Goal: Transaction & Acquisition: Purchase product/service

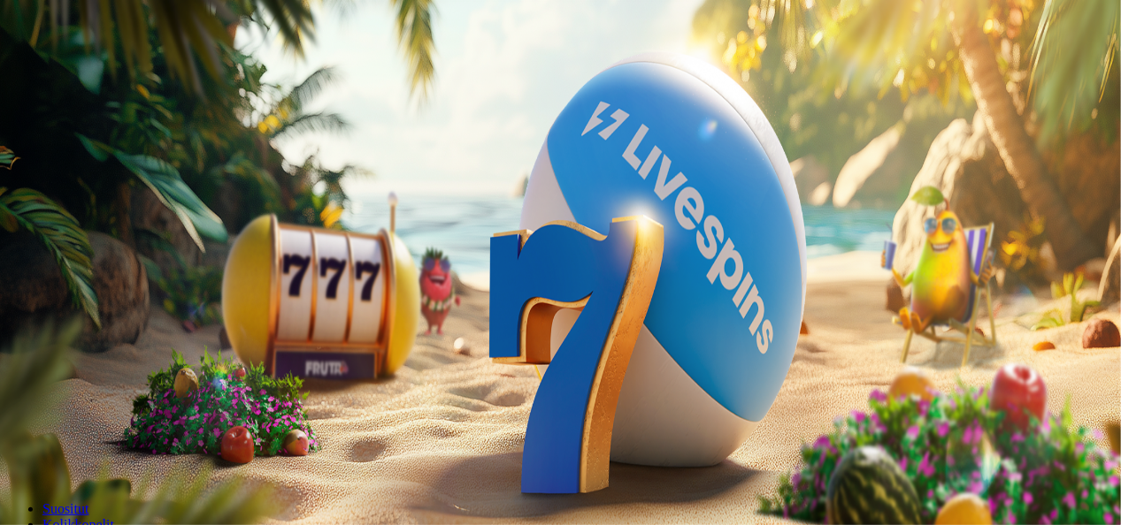
click at [65, 134] on link "Tarjoukset" at bounding box center [71, 126] width 59 height 15
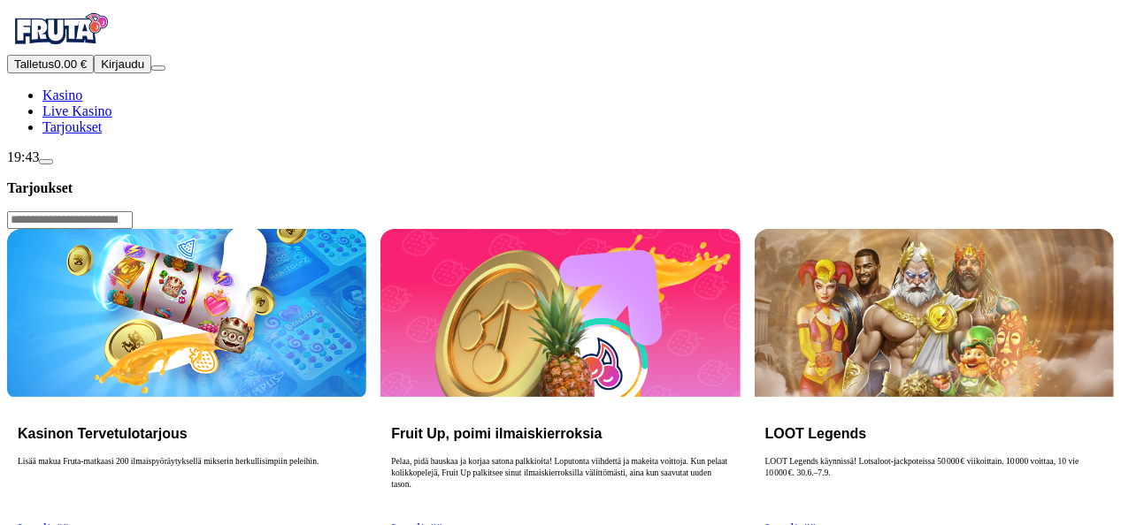
click at [69, 522] on link "Lue lisää" at bounding box center [43, 529] width 51 height 15
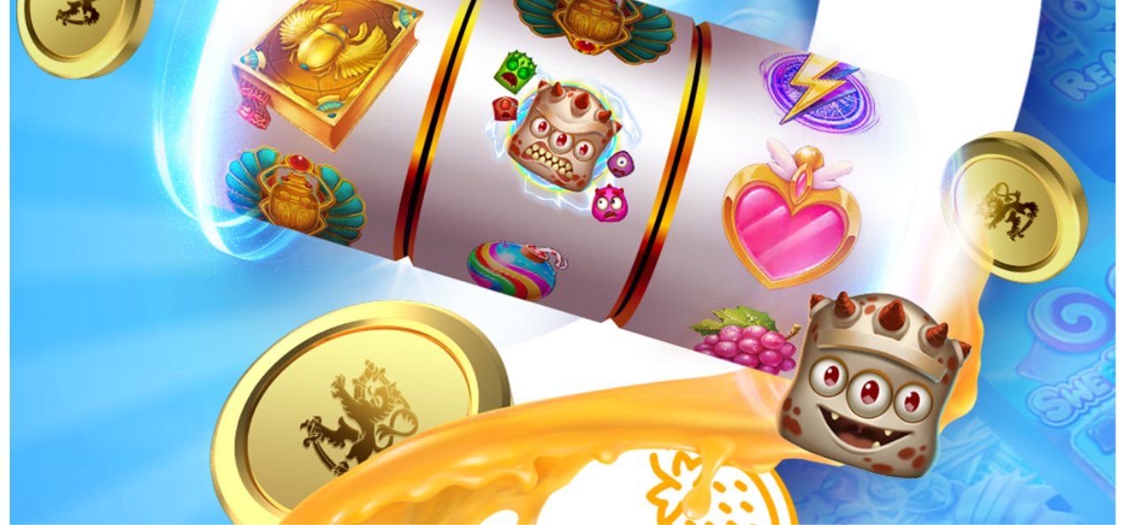
scroll to position [391, 0]
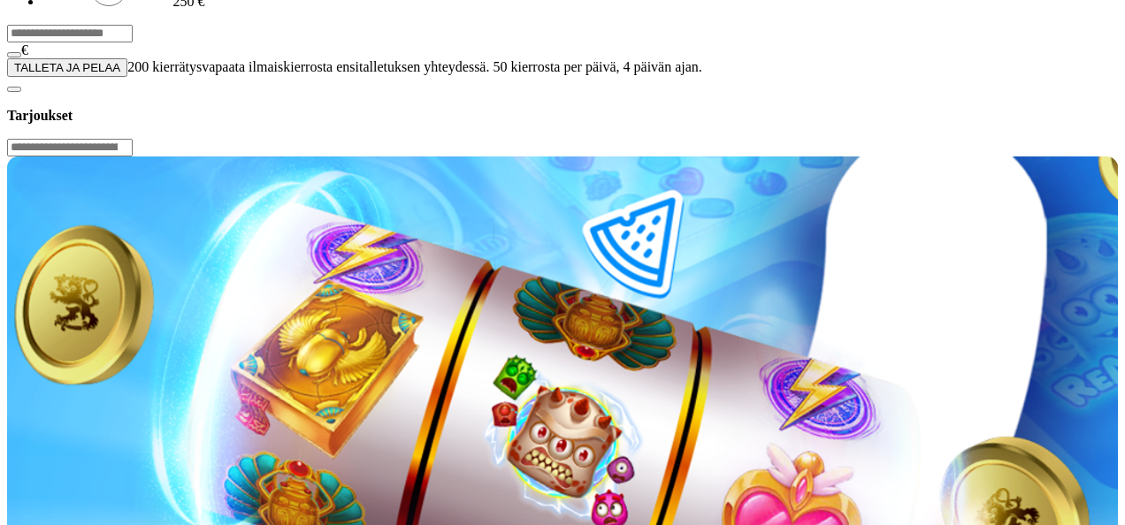
click at [674, 77] on div at bounding box center [562, 77] width 1111 height 0
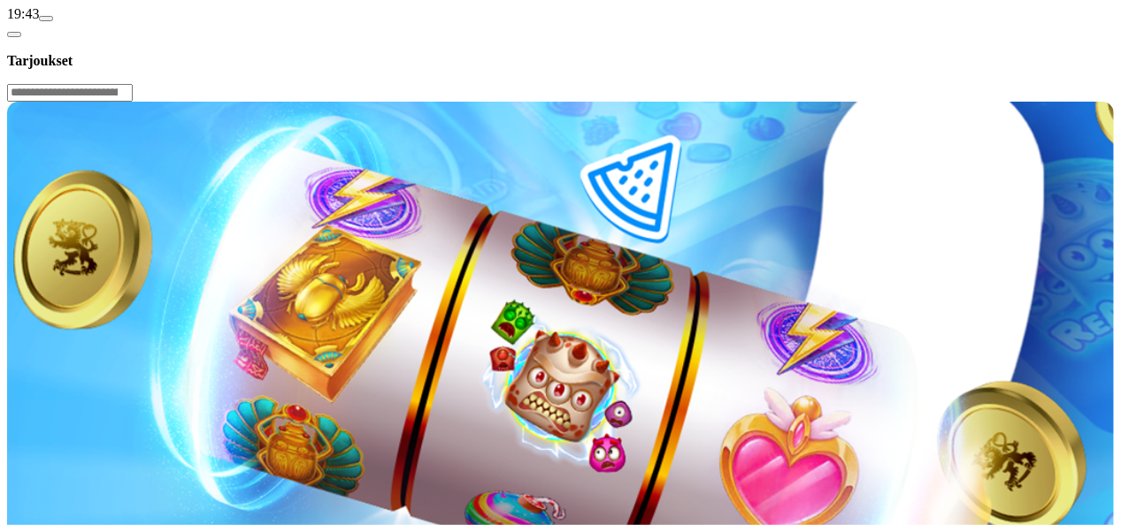
scroll to position [147, 0]
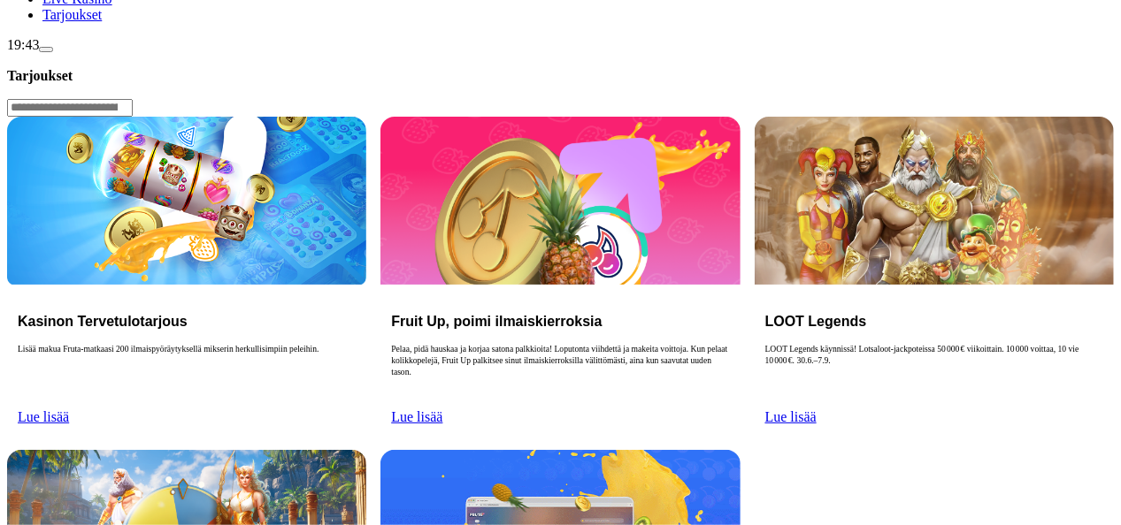
scroll to position [99, 0]
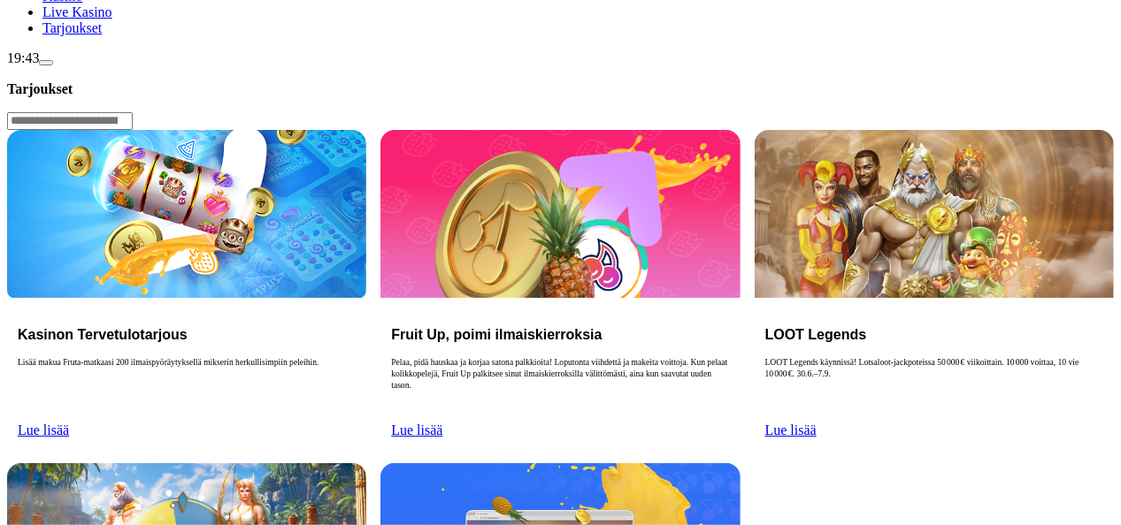
click at [69, 423] on link "Lue lisää" at bounding box center [43, 430] width 51 height 15
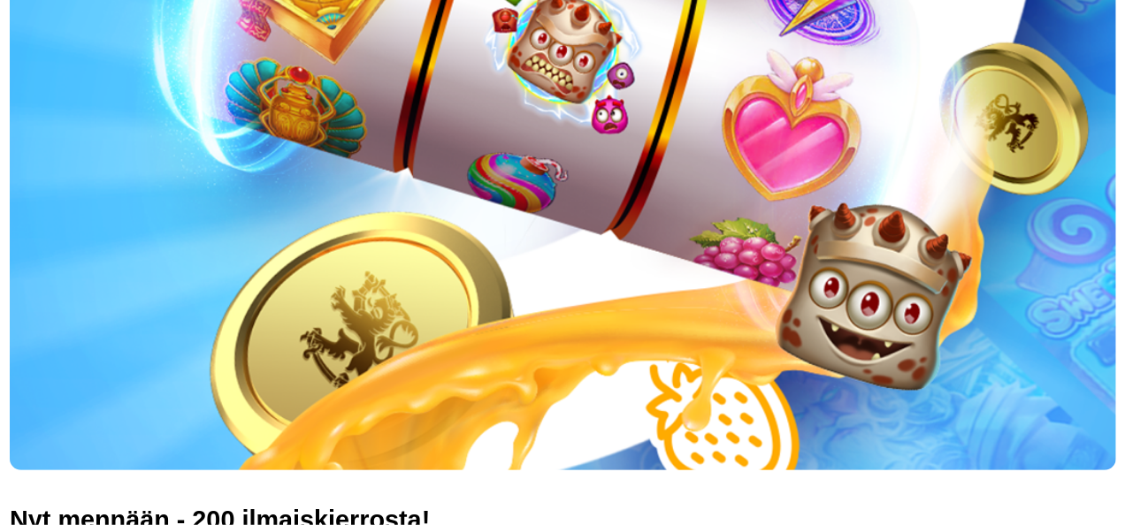
scroll to position [467, 0]
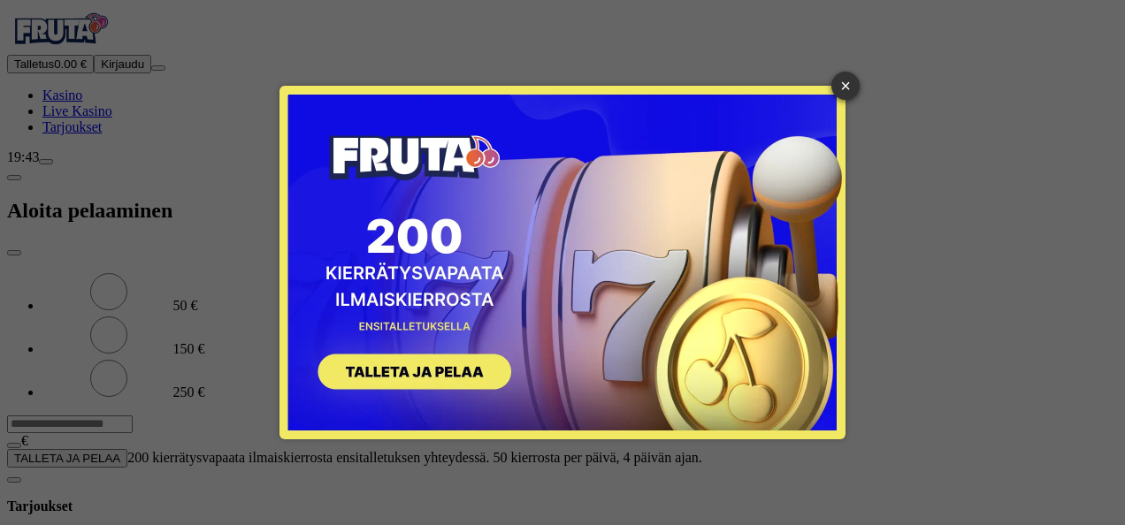
click at [830, 86] on div "× SIGN UP" at bounding box center [562, 263] width 566 height 354
click at [830, 88] on div "× SIGN UP" at bounding box center [562, 263] width 566 height 354
click at [853, 83] on link "×" at bounding box center [845, 86] width 28 height 28
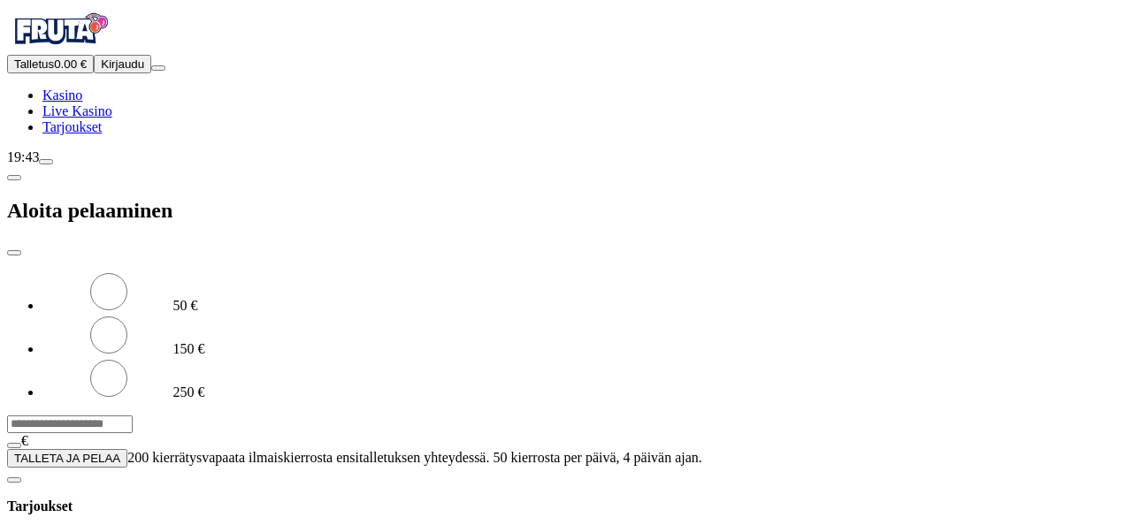
click at [352, 271] on form "50 € 150 € 250 € *** € TALLETA JA PELAA 200 kierrätysvapaata ilmaiskierrosta en…" at bounding box center [562, 369] width 1111 height 197
click at [133, 416] on input "***" at bounding box center [70, 425] width 126 height 18
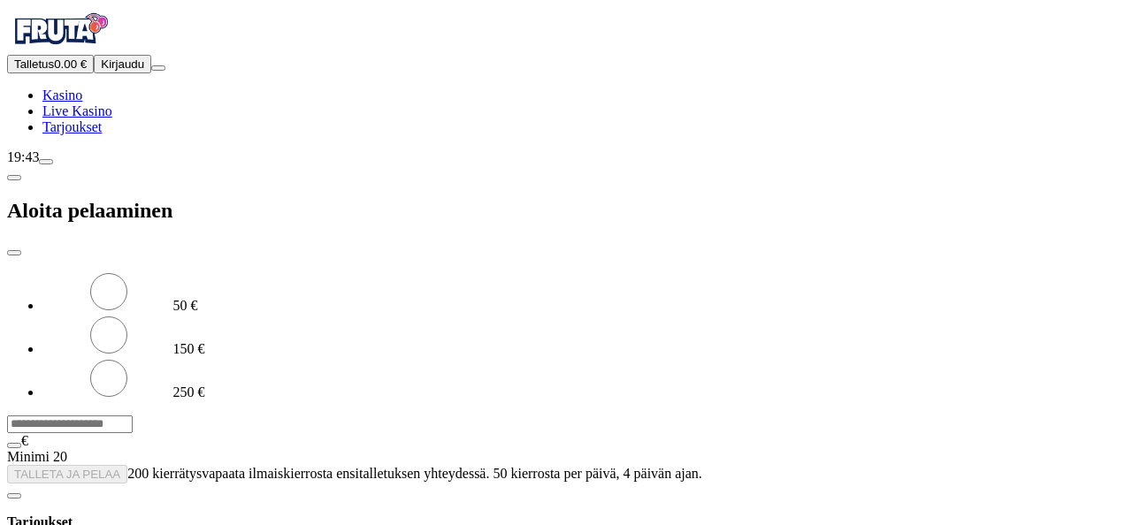
type input "*"
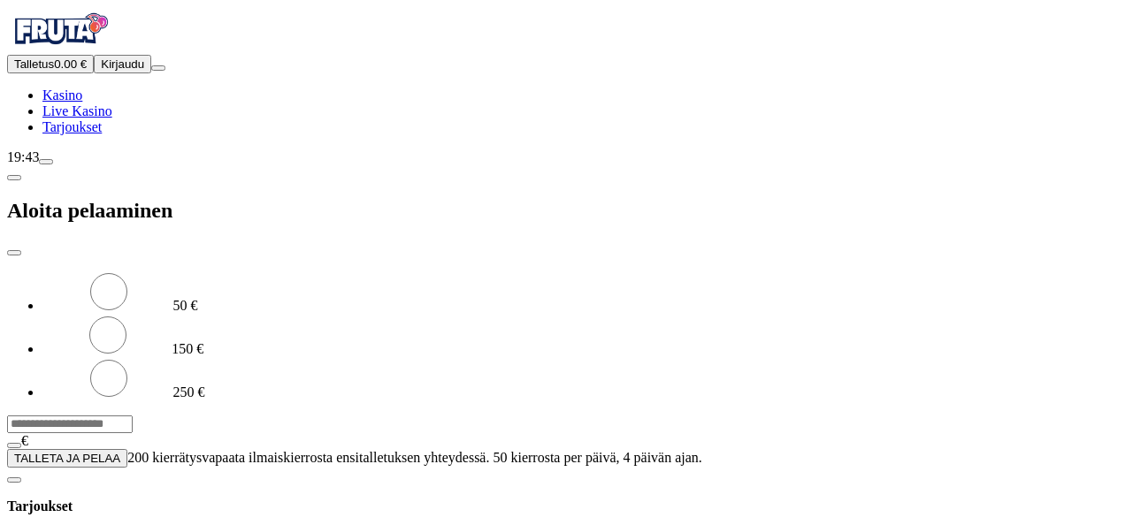
type input "**"
click at [120, 452] on span "TALLETA JA PELAA" at bounding box center [67, 458] width 106 height 13
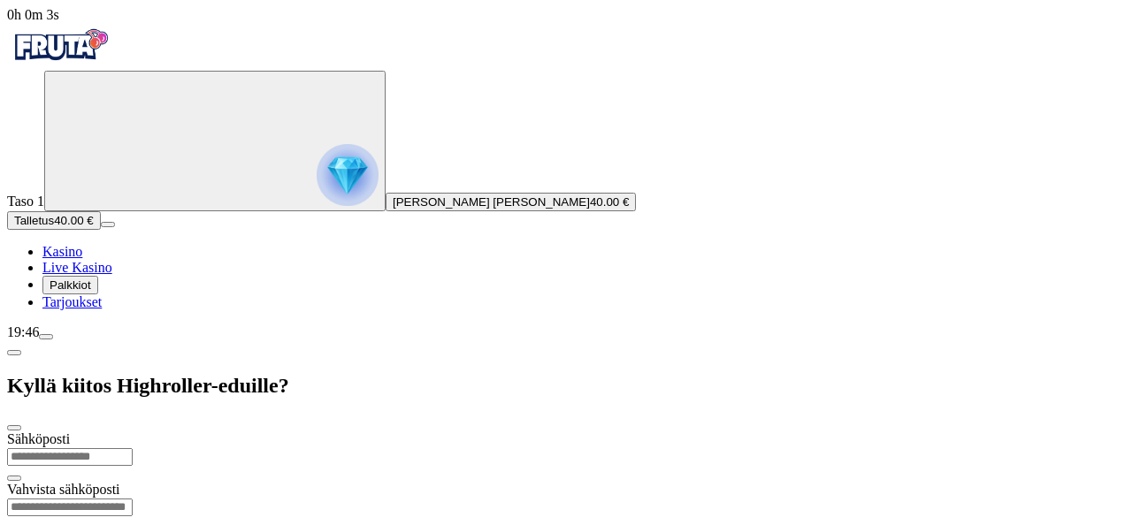
click at [133, 448] on input "email" at bounding box center [70, 457] width 126 height 18
type input "**********"
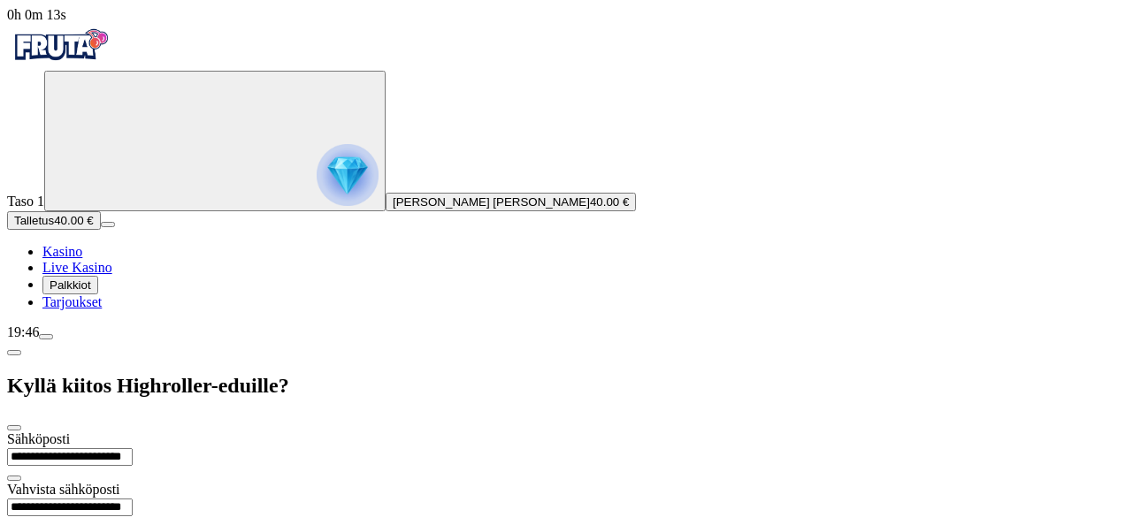
type input "*********"
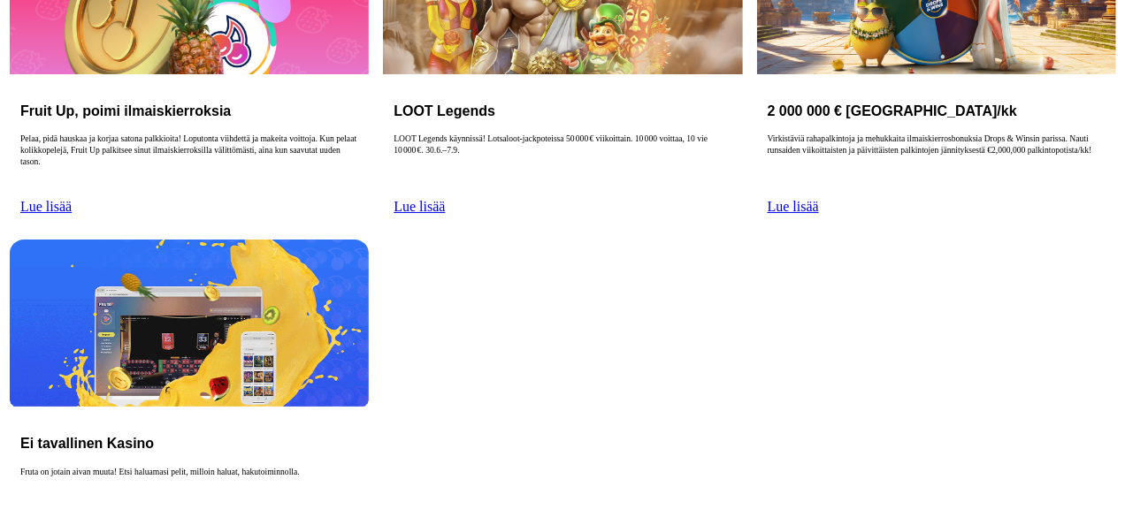
scroll to position [539, 0]
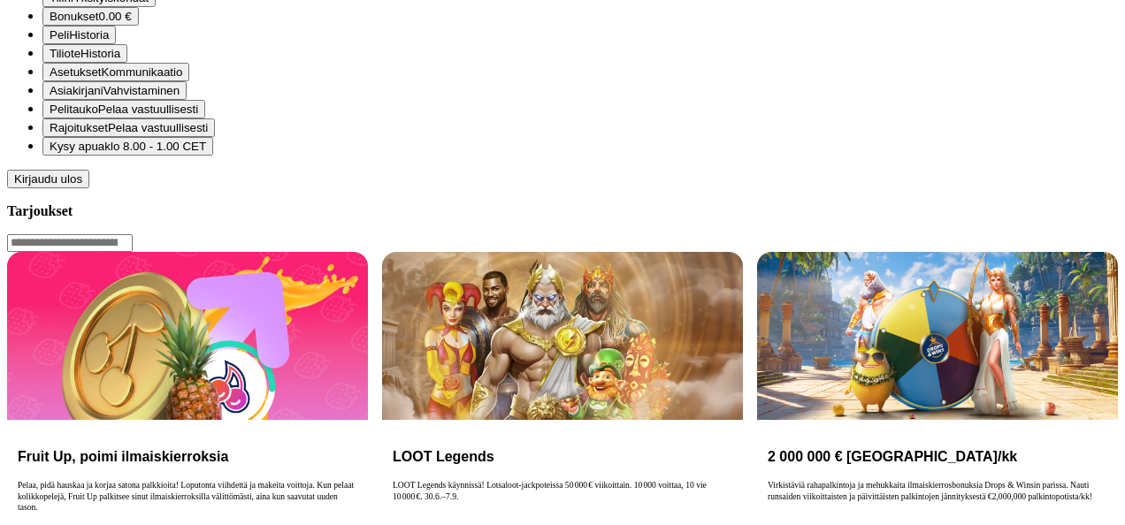
click at [99, 23] on span "Bonukset" at bounding box center [75, 16] width 50 height 13
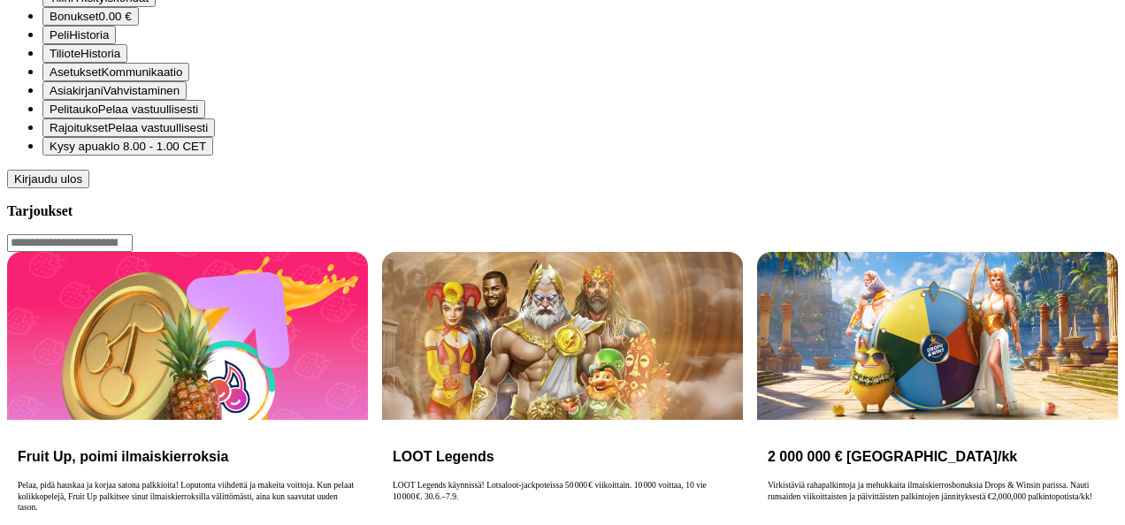
scroll to position [142, 0]
click at [538, 188] on div at bounding box center [562, 188] width 1111 height 0
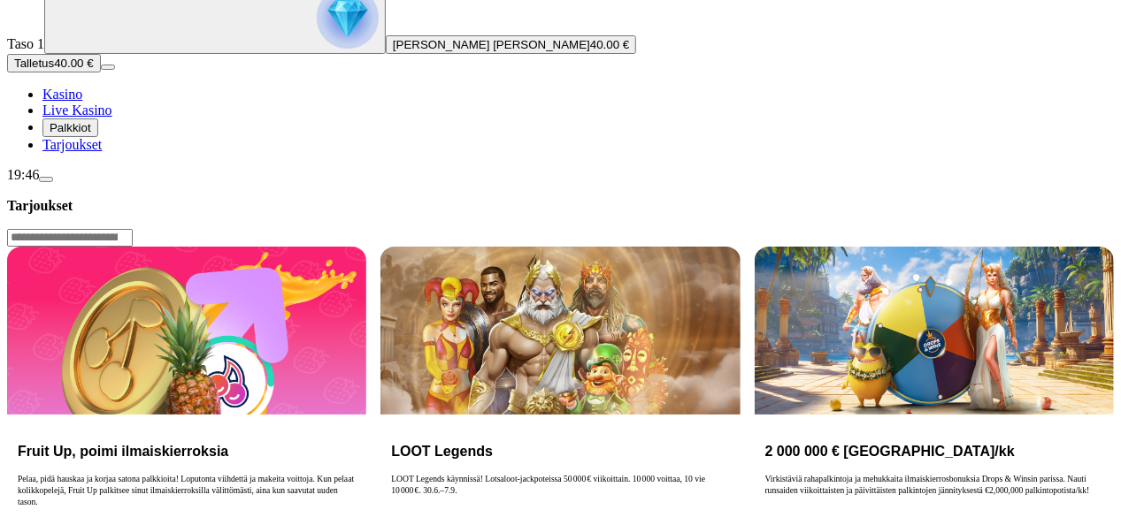
scroll to position [11, 0]
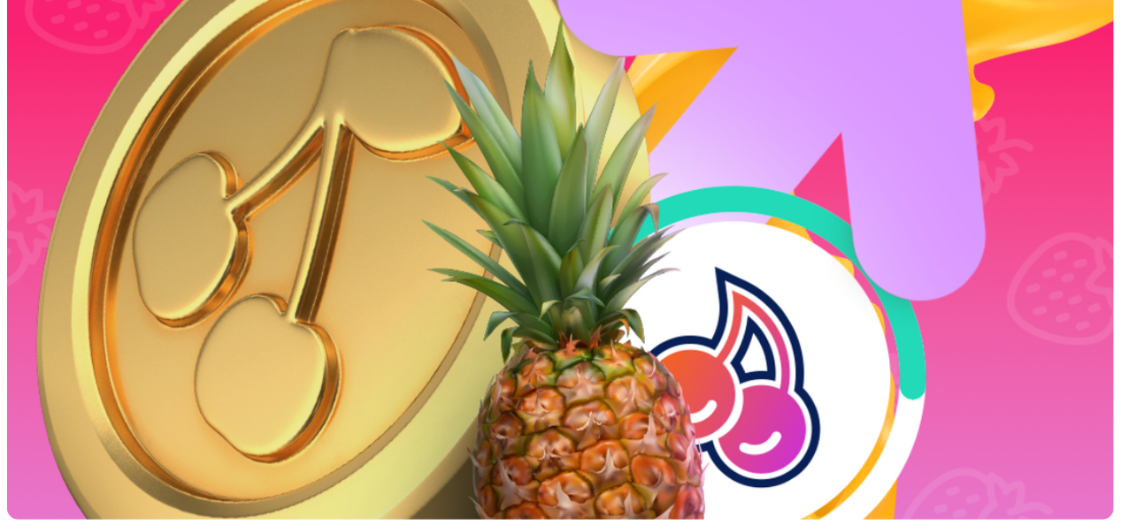
scroll to position [589, 0]
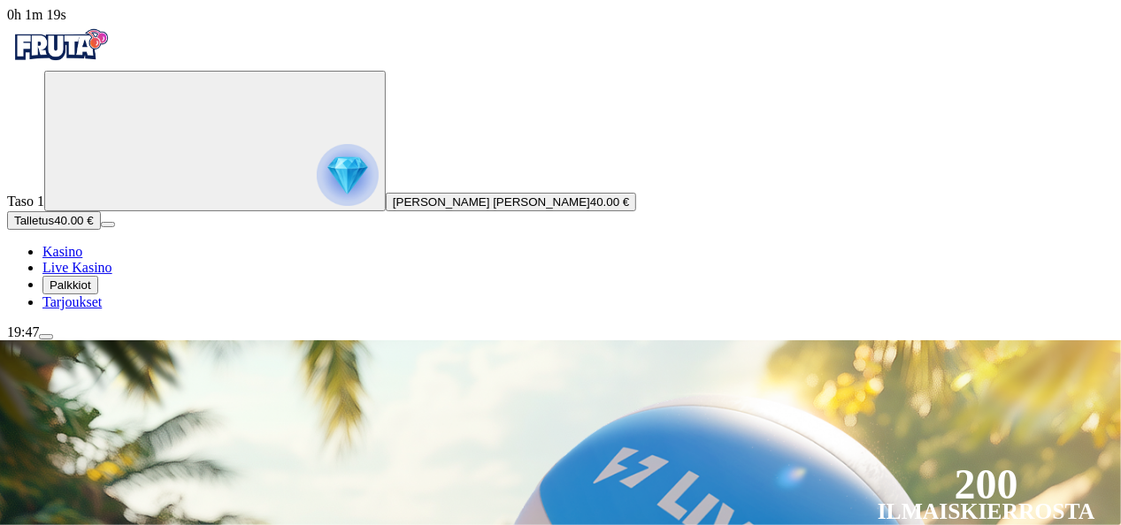
click at [94, 159] on circle "Primary" at bounding box center [184, 140] width 180 height 180
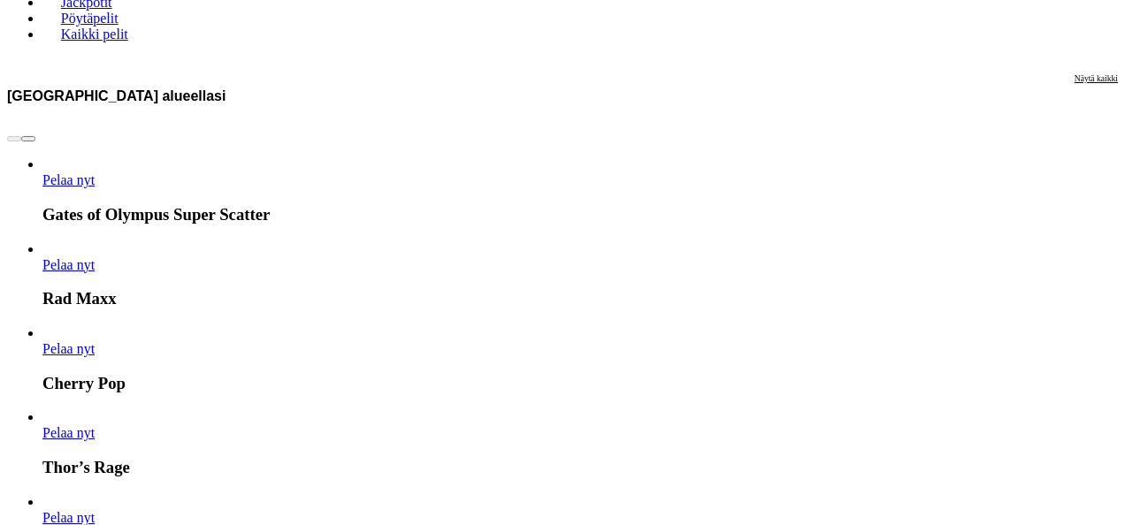
scroll to position [29, 0]
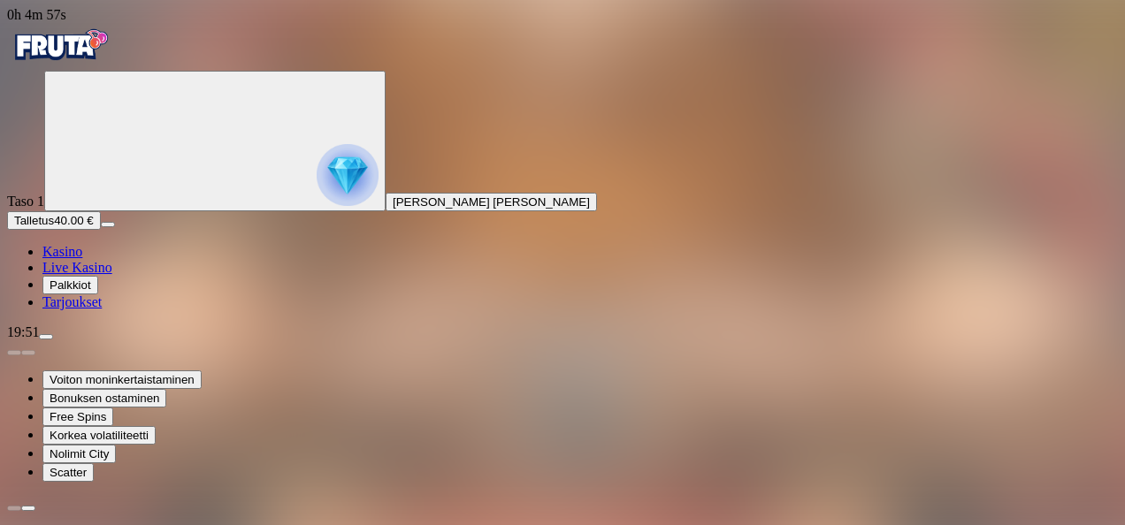
click at [317, 206] on img "Primary" at bounding box center [348, 175] width 62 height 62
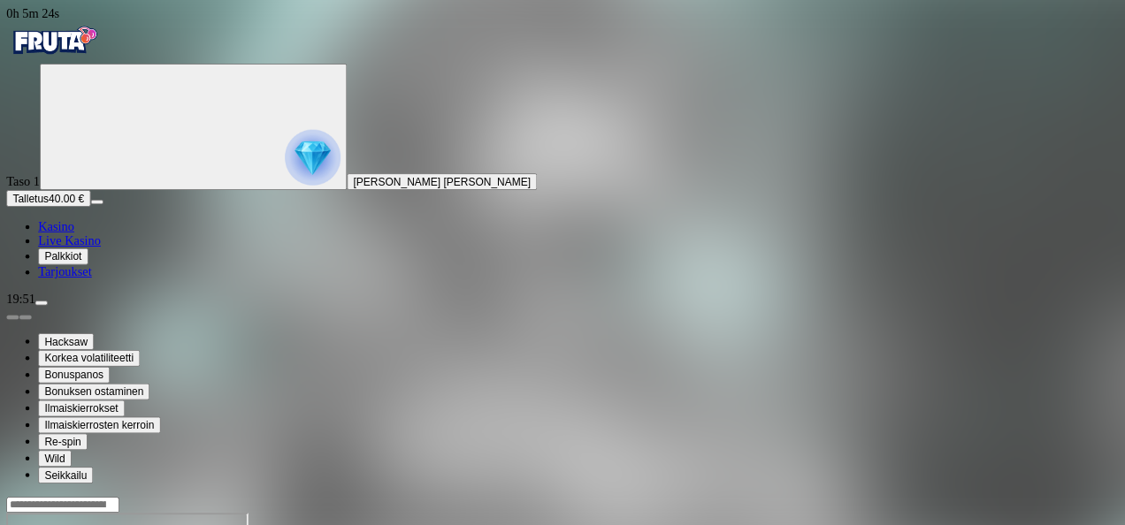
scroll to position [120, 0]
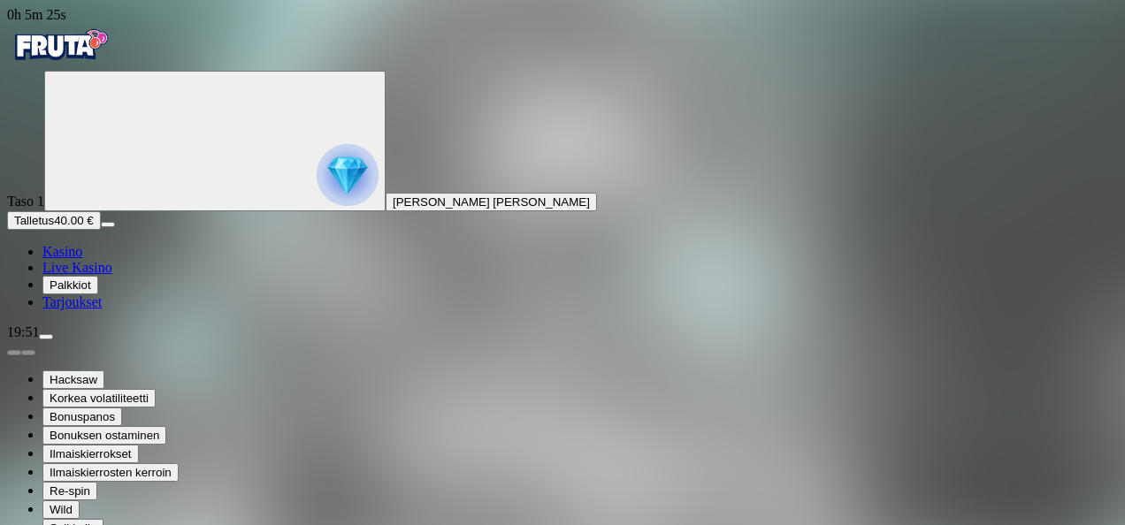
drag, startPoint x: 864, startPoint y: 275, endPoint x: 539, endPoint y: 313, distance: 327.7
click at [65, 211] on div "Taso 1 [PERSON_NAME] [PERSON_NAME]" at bounding box center [562, 141] width 1111 height 141
click at [75, 211] on div "Taso 1 [PERSON_NAME] [PERSON_NAME]" at bounding box center [562, 141] width 1111 height 141
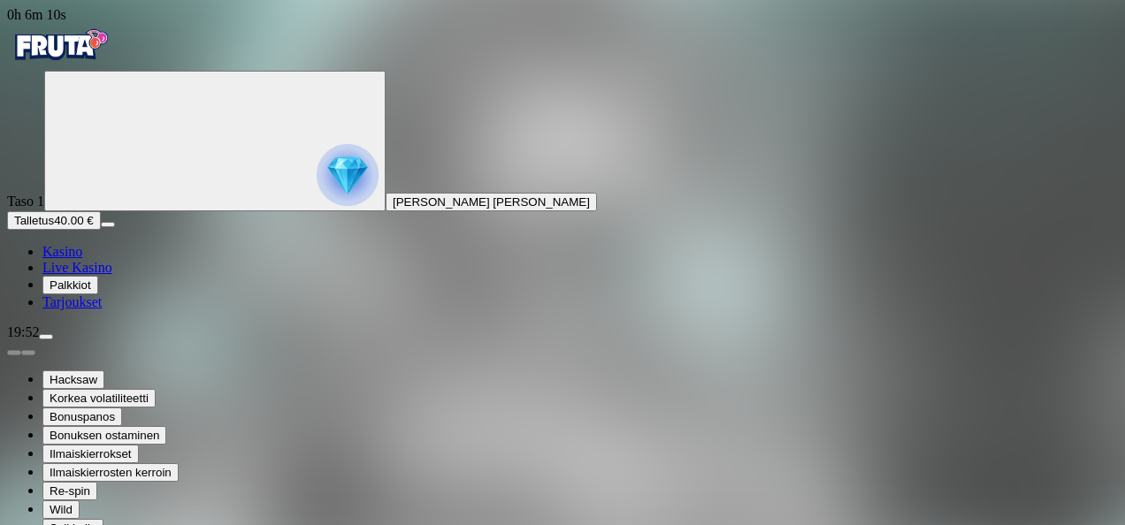
click at [393, 209] on span "[PERSON_NAME] [PERSON_NAME]" at bounding box center [491, 201] width 197 height 13
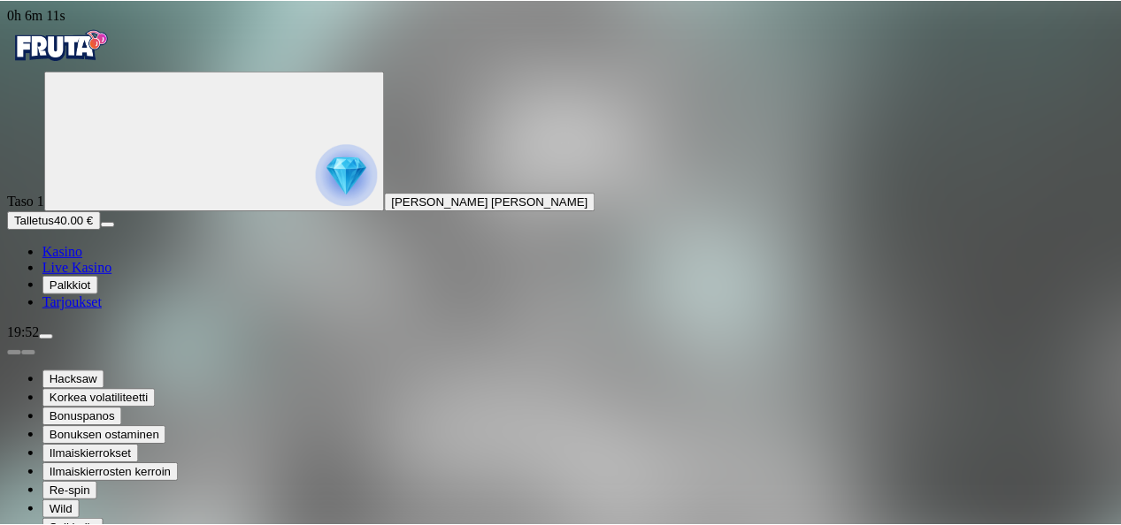
scroll to position [57, 0]
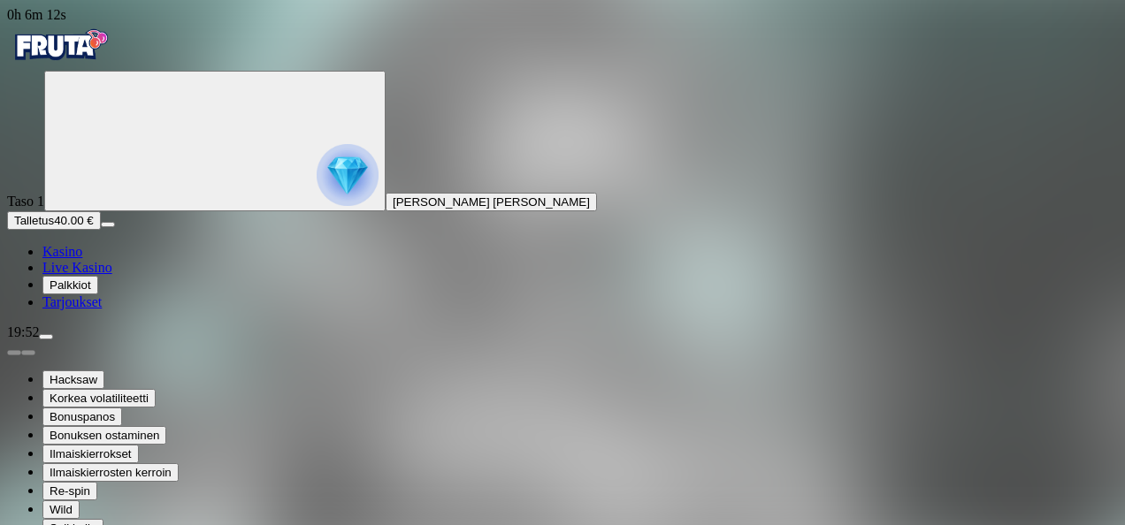
click at [82, 259] on span "Kasino" at bounding box center [62, 251] width 40 height 15
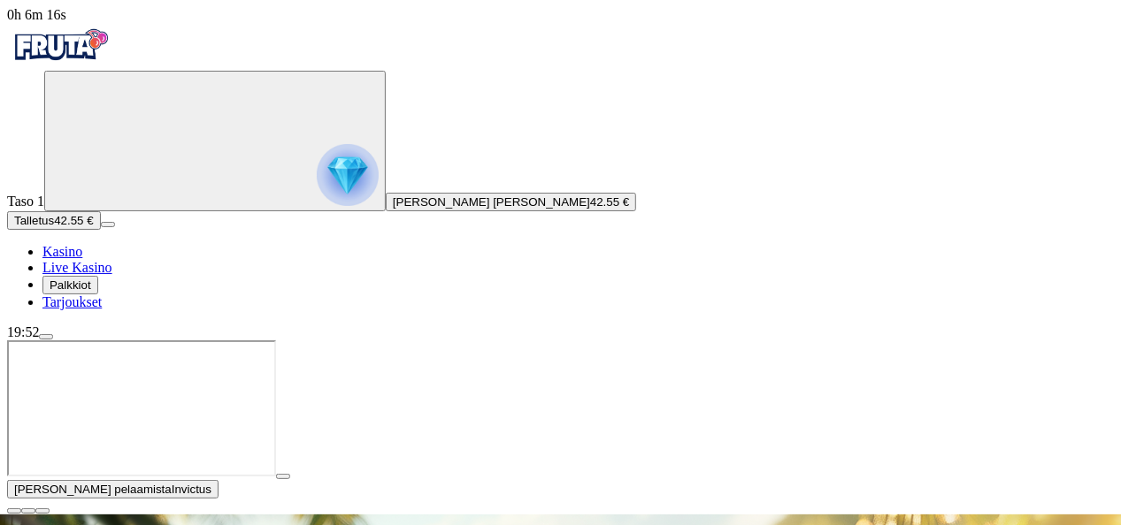
click at [14, 511] on span "close icon" at bounding box center [14, 511] width 0 height 0
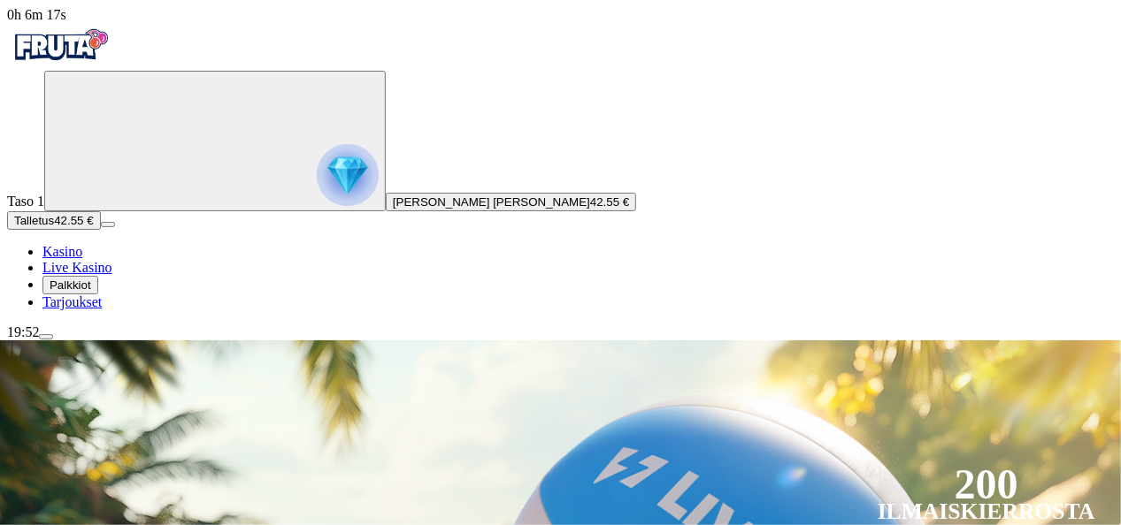
click at [106, 230] on circle "Primary" at bounding box center [184, 140] width 180 height 180
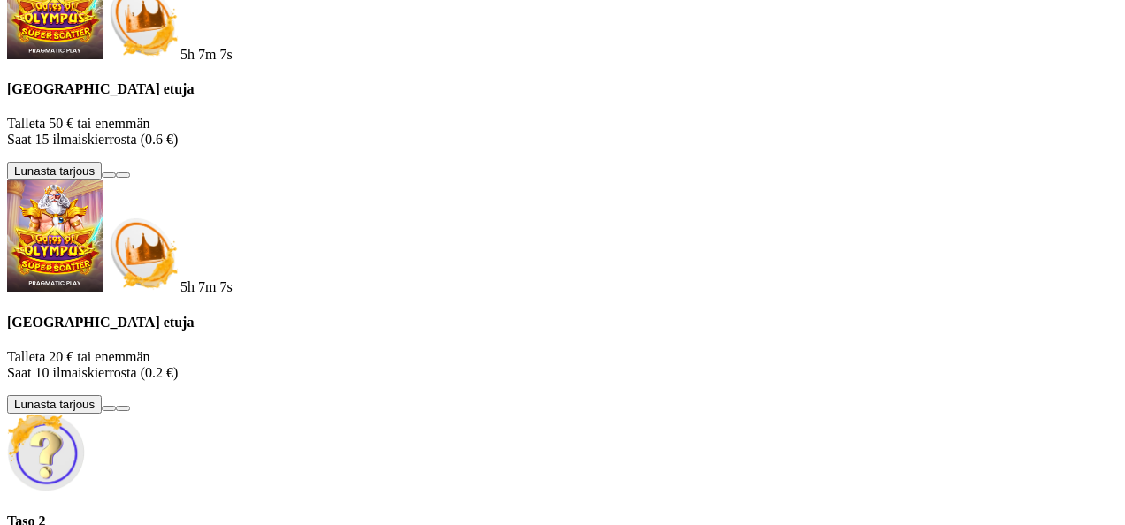
scroll to position [247, 0]
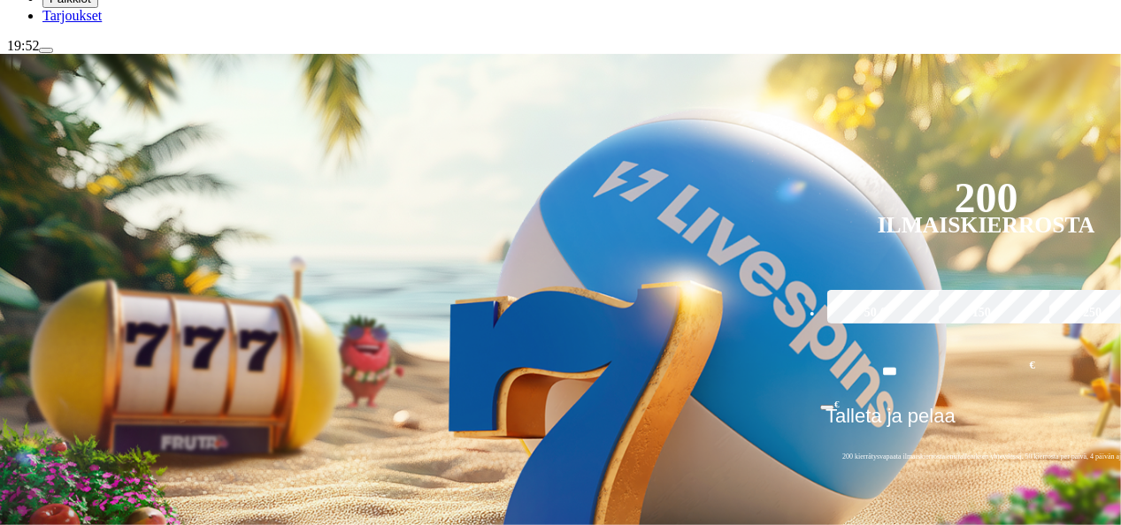
scroll to position [287, 0]
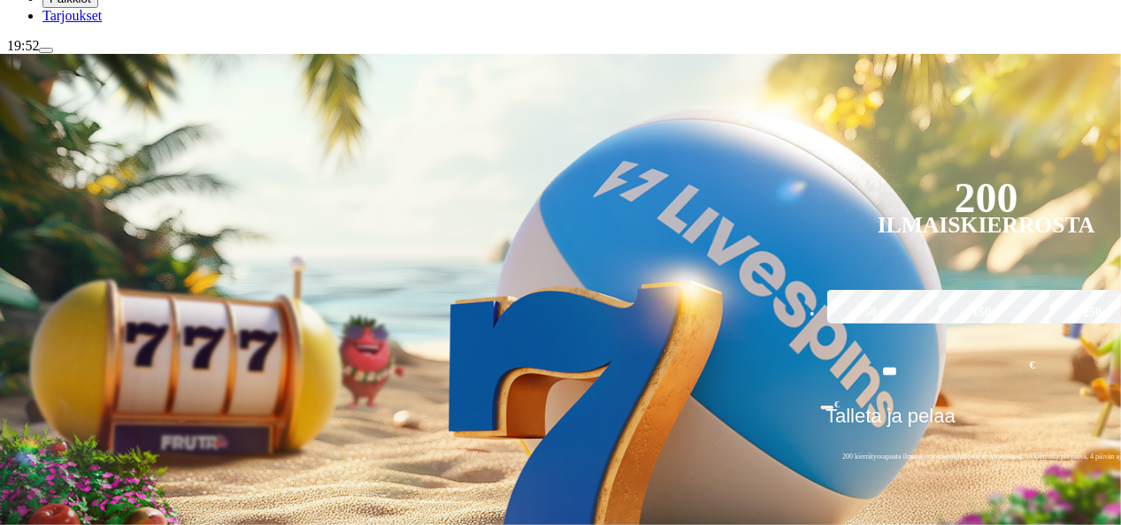
type input "*****"
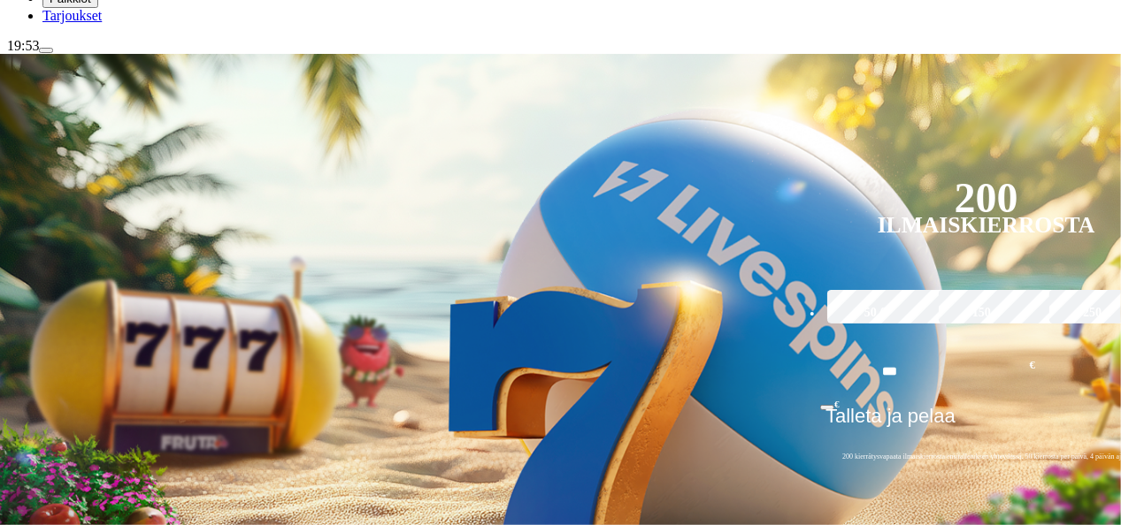
type input "*"
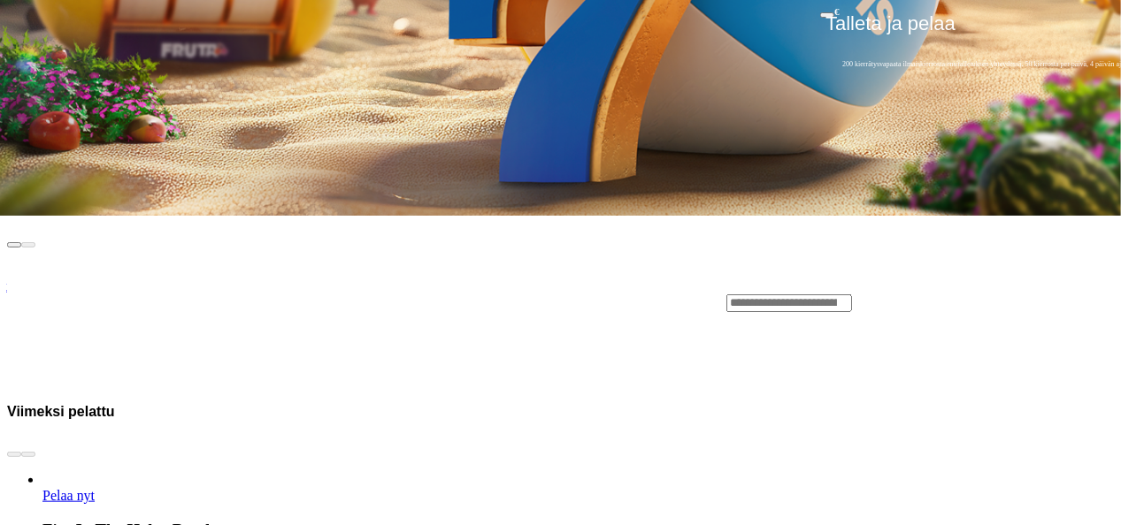
scroll to position [705, 0]
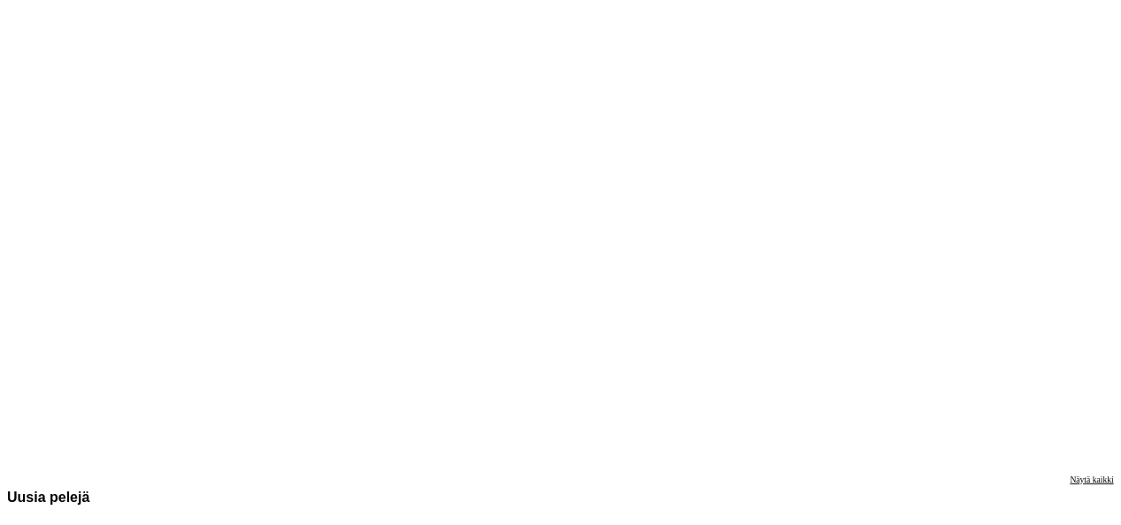
scroll to position [1877, 0]
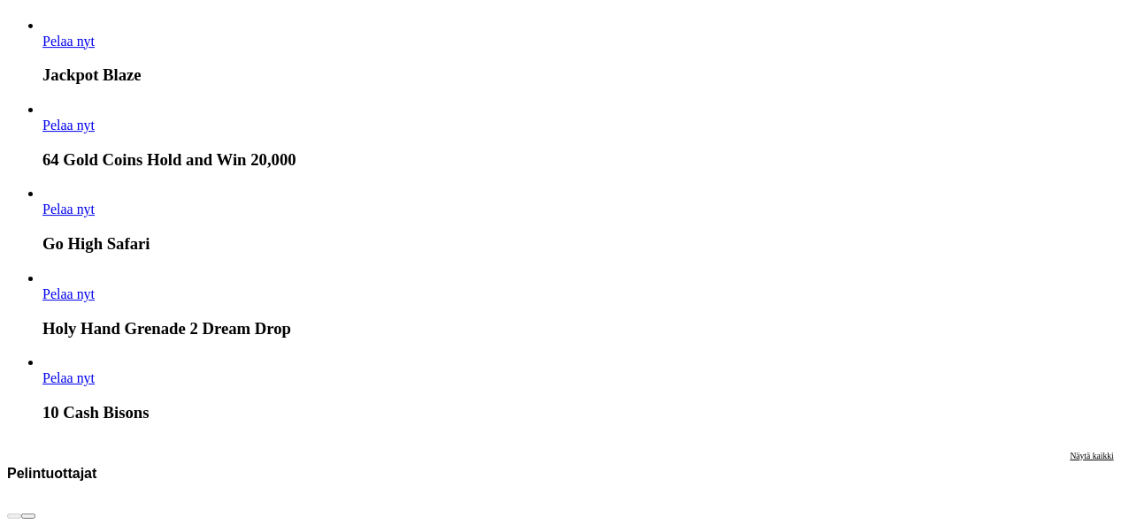
scroll to position [2943, 0]
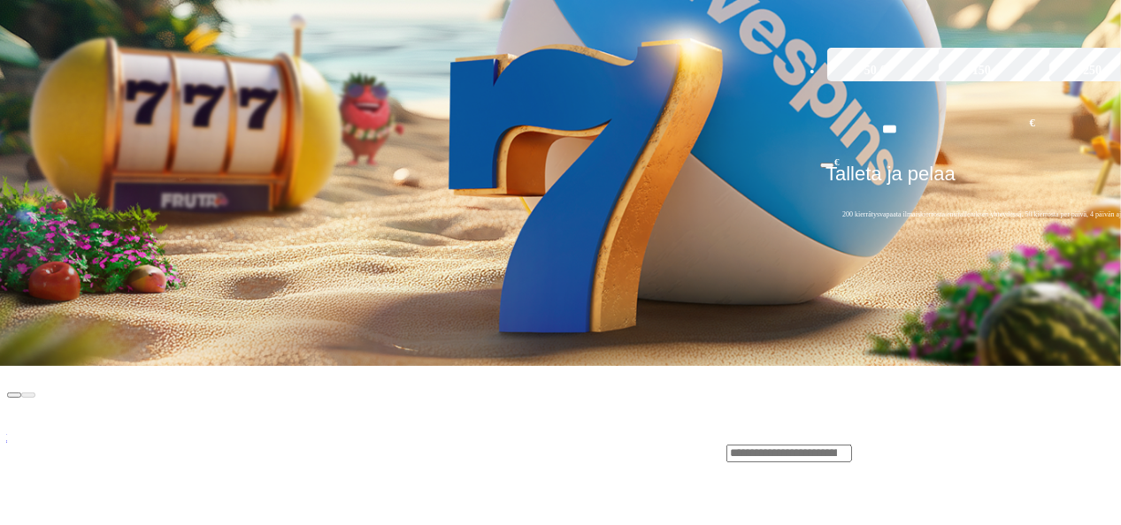
scroll to position [531, 0]
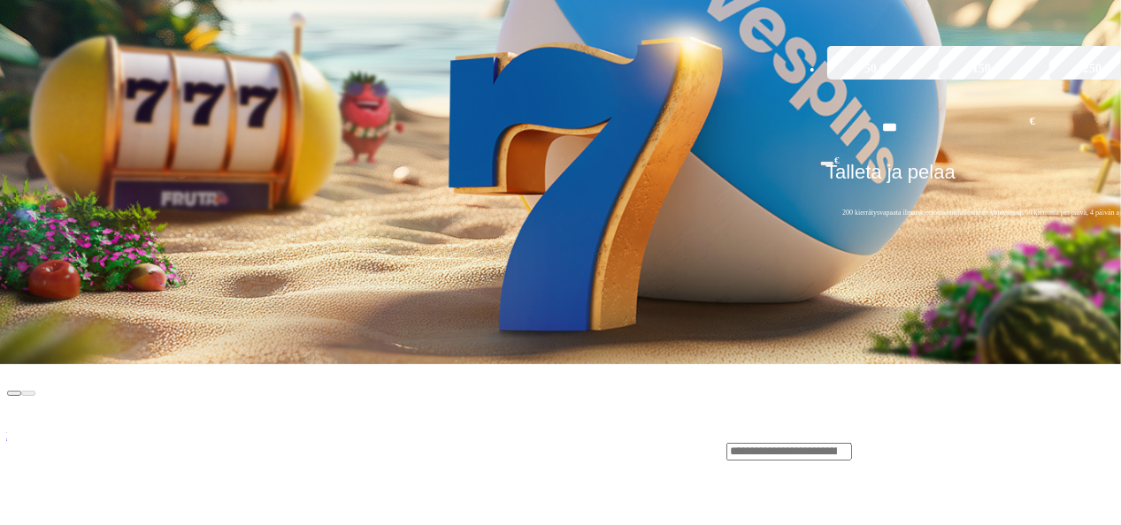
drag, startPoint x: 1059, startPoint y: 266, endPoint x: 1059, endPoint y: 252, distance: 14.2
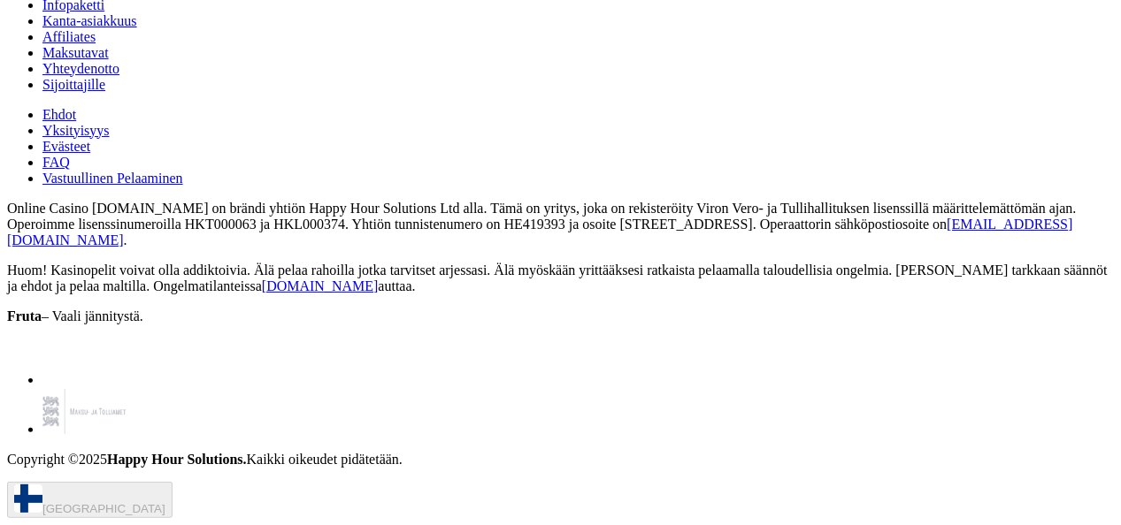
scroll to position [2086, 0]
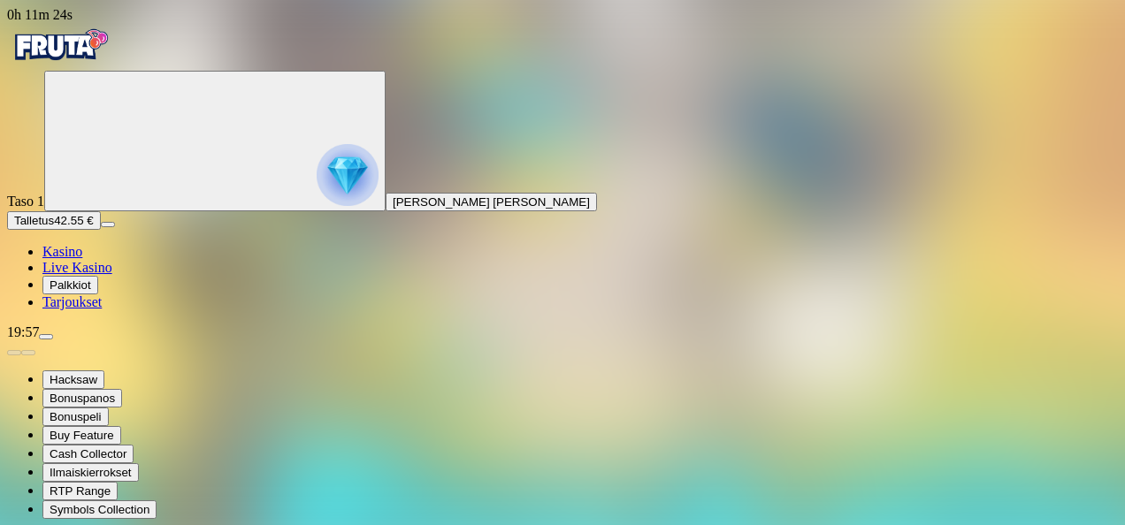
click at [42, 259] on span "diamond icon" at bounding box center [42, 251] width 0 height 15
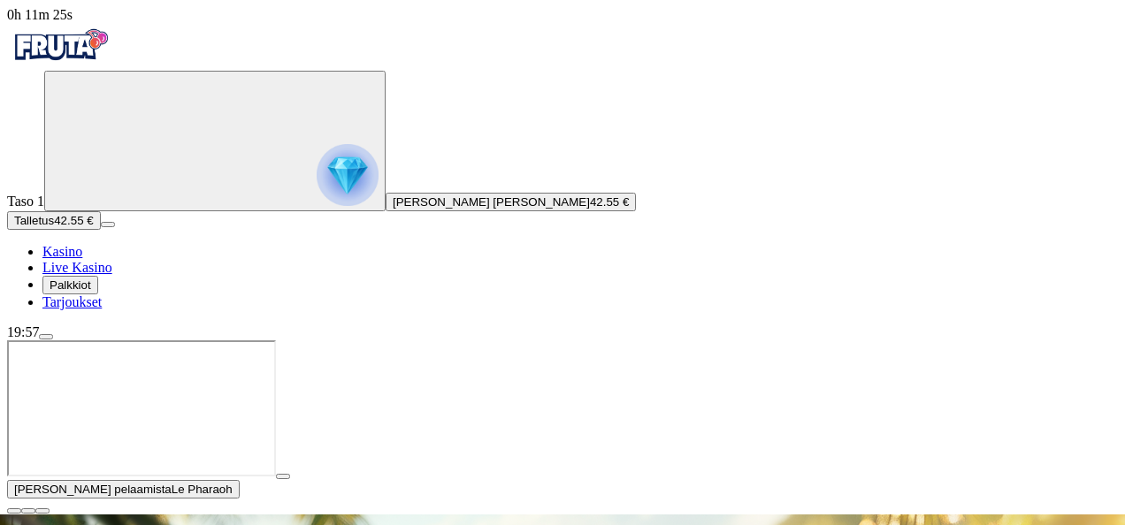
click at [53, 259] on link "Kasino" at bounding box center [62, 251] width 40 height 15
click at [14, 511] on span "close icon" at bounding box center [14, 511] width 0 height 0
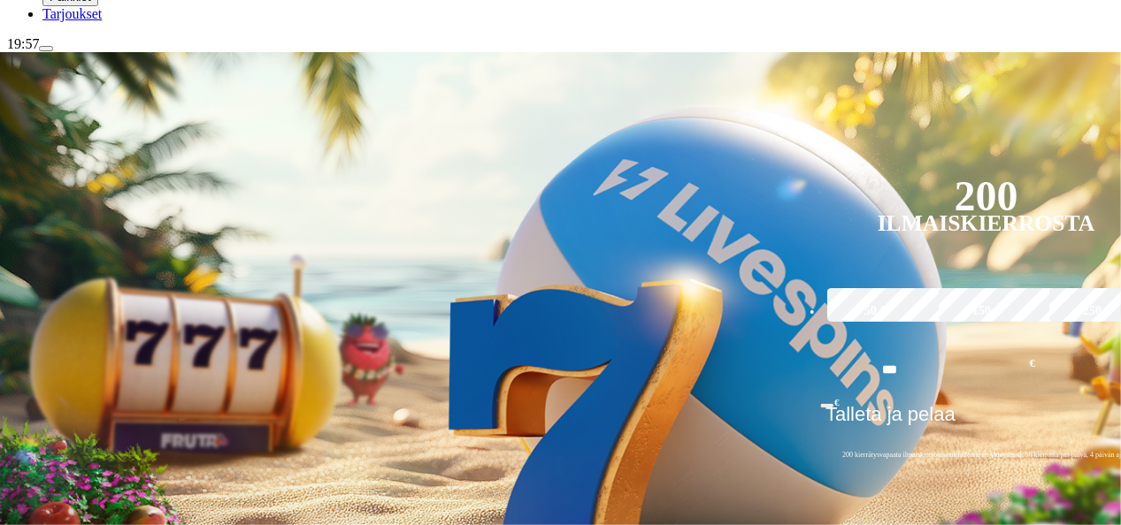
scroll to position [295, 0]
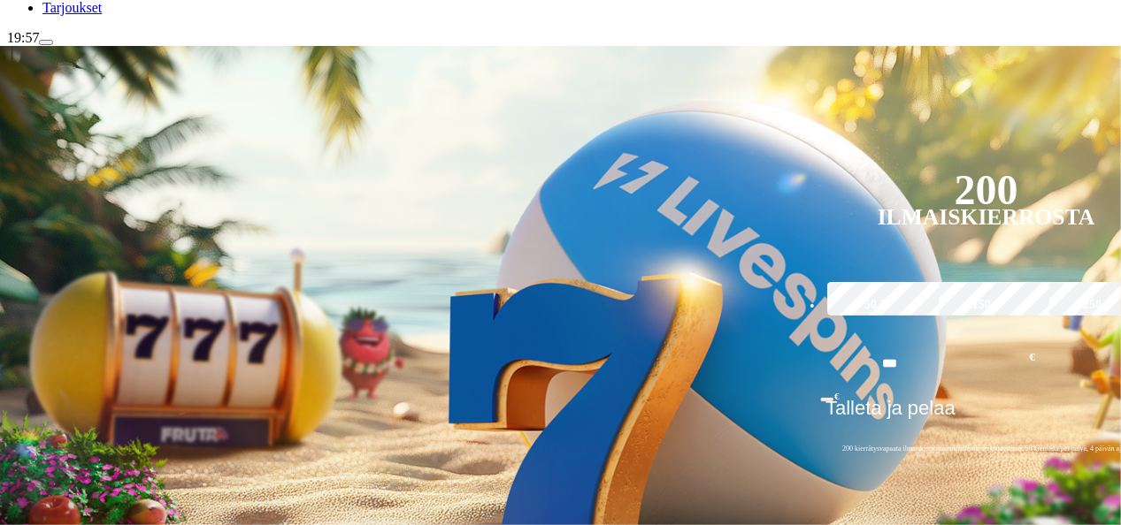
type input "***"
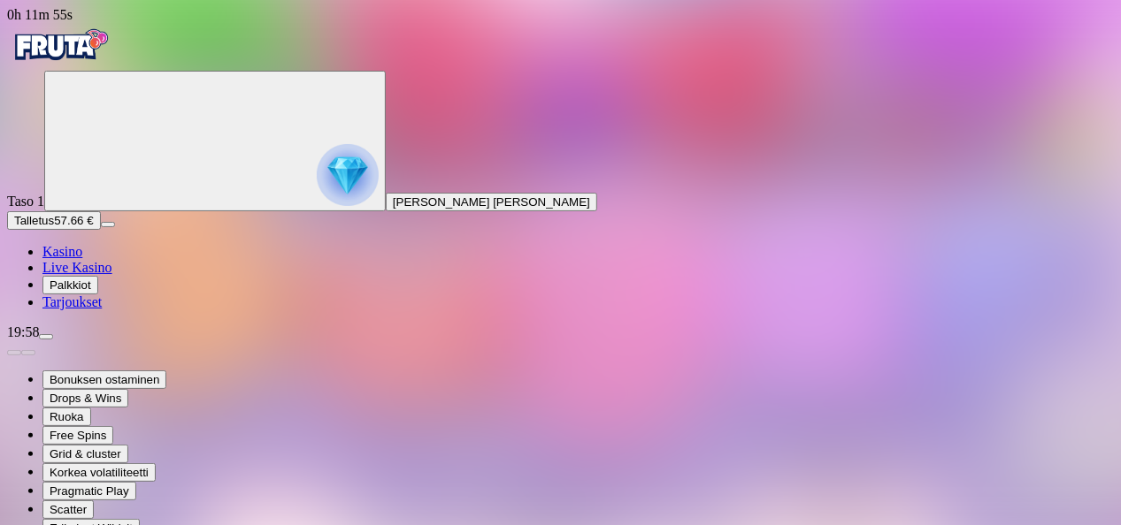
click at [82, 259] on span "Kasino" at bounding box center [62, 251] width 40 height 15
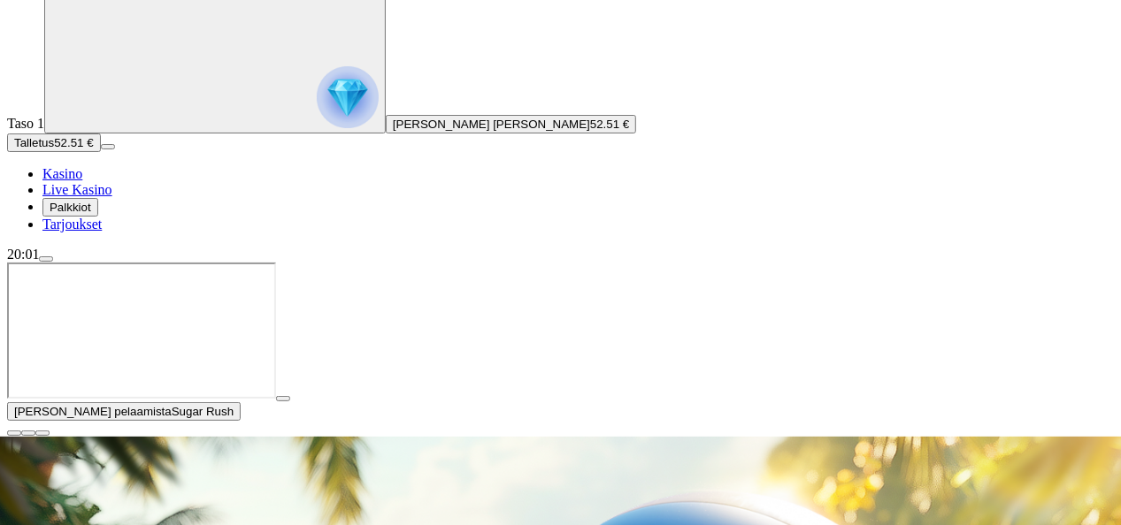
scroll to position [80, 0]
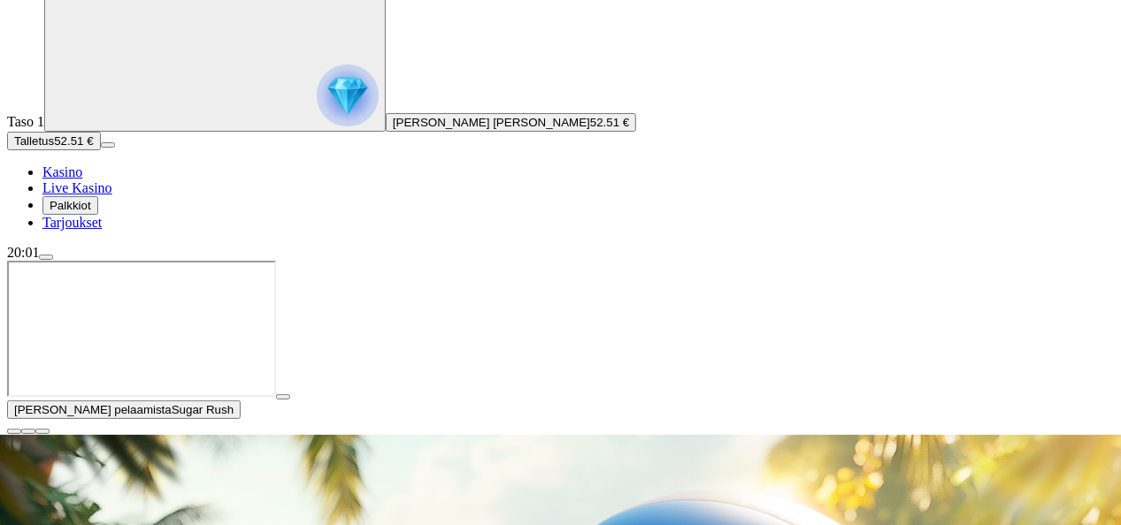
click at [14, 432] on span "close icon" at bounding box center [14, 432] width 0 height 0
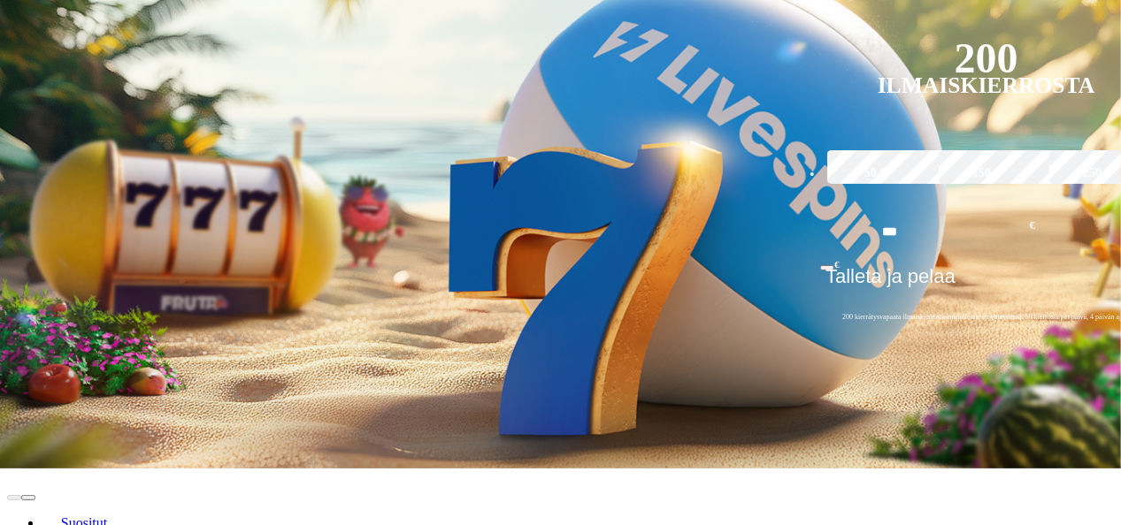
scroll to position [429, 0]
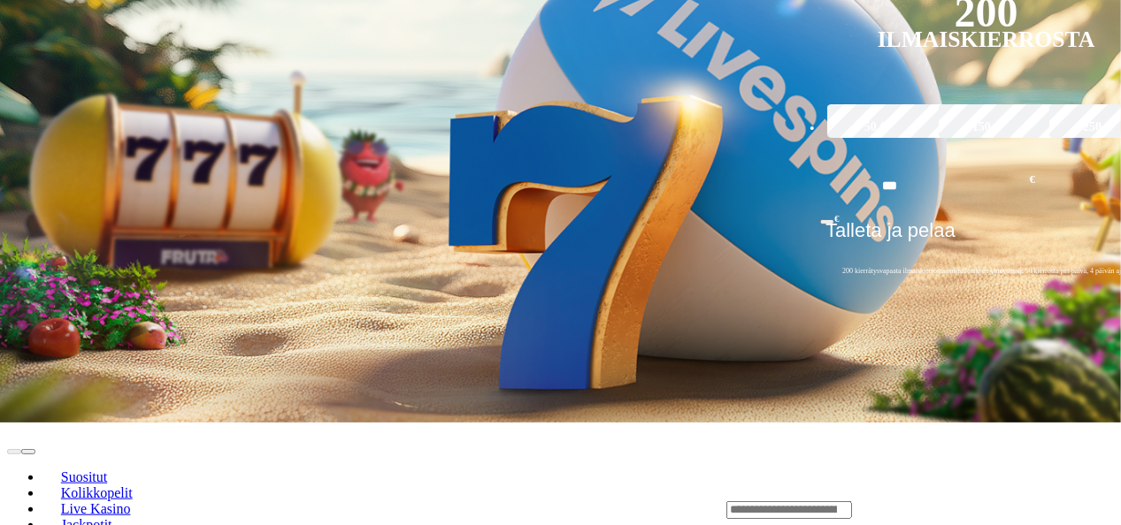
click at [852, 501] on input "Search" at bounding box center [789, 510] width 126 height 18
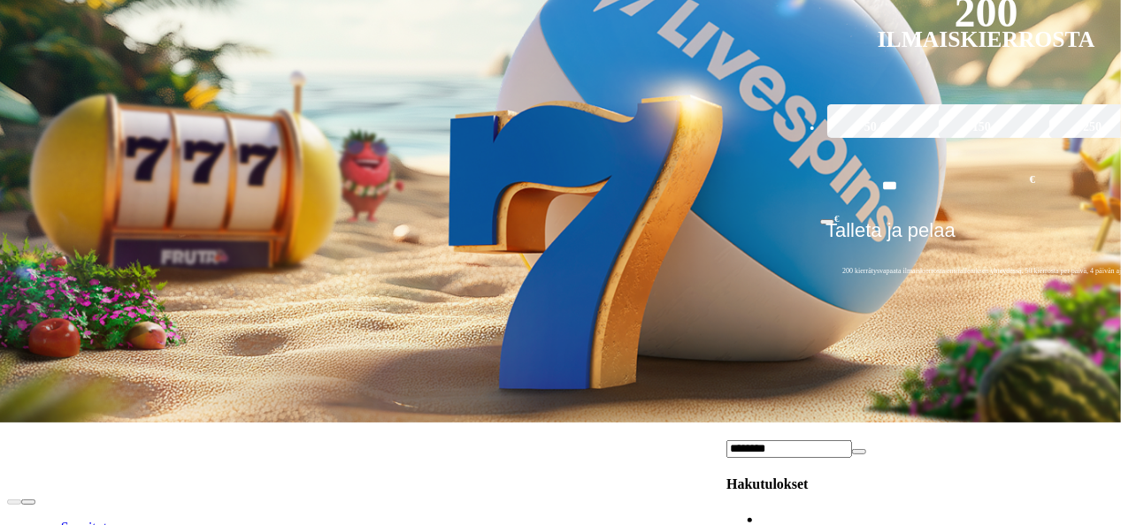
type input "********"
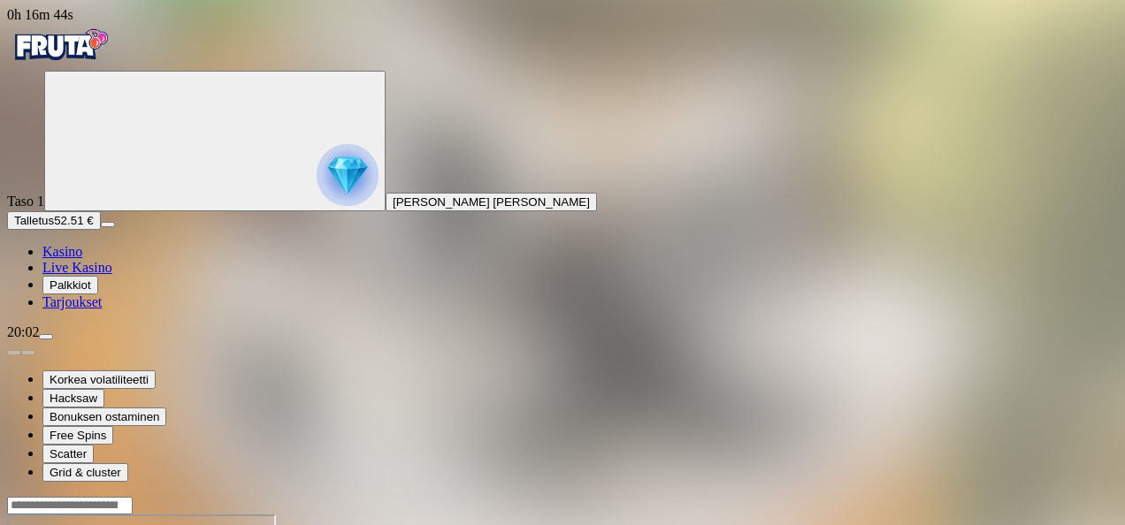
drag, startPoint x: 709, startPoint y: 340, endPoint x: 708, endPoint y: 317, distance: 22.1
click at [76, 259] on span "Kasino" at bounding box center [62, 251] width 40 height 15
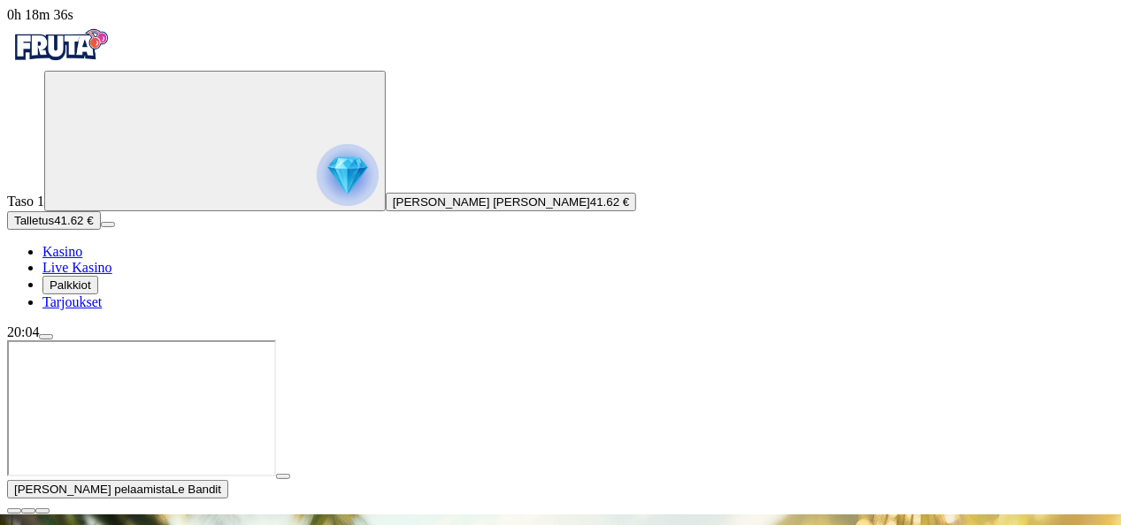
click at [14, 511] on span "close icon" at bounding box center [14, 511] width 0 height 0
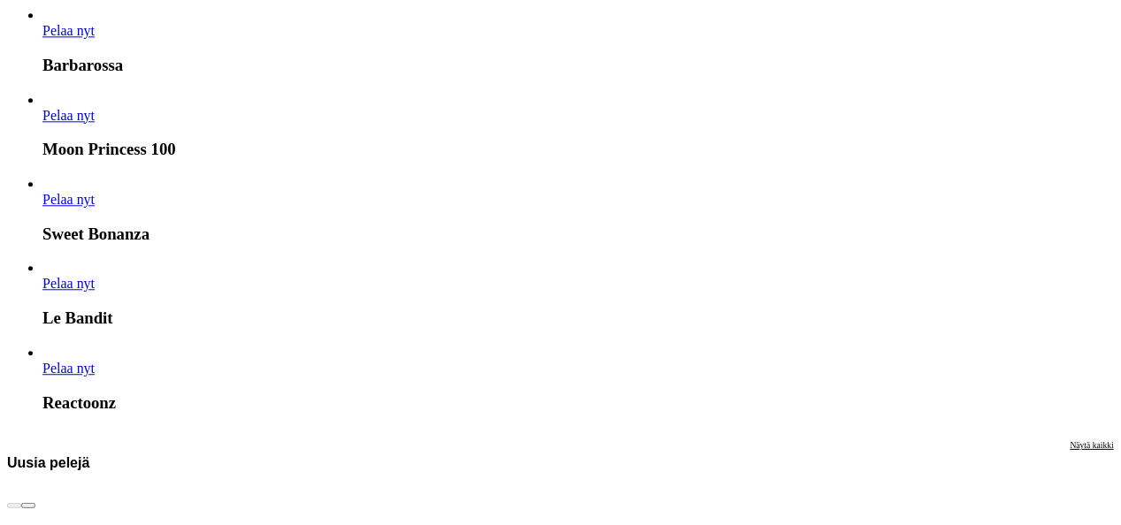
scroll to position [2170, 0]
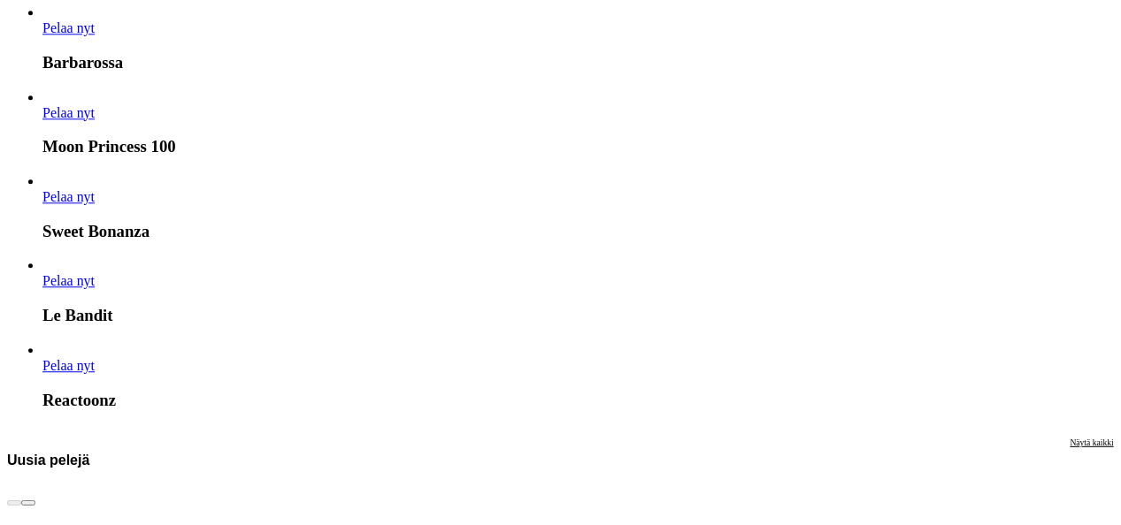
drag, startPoint x: 623, startPoint y: 286, endPoint x: 647, endPoint y: 384, distance: 101.2
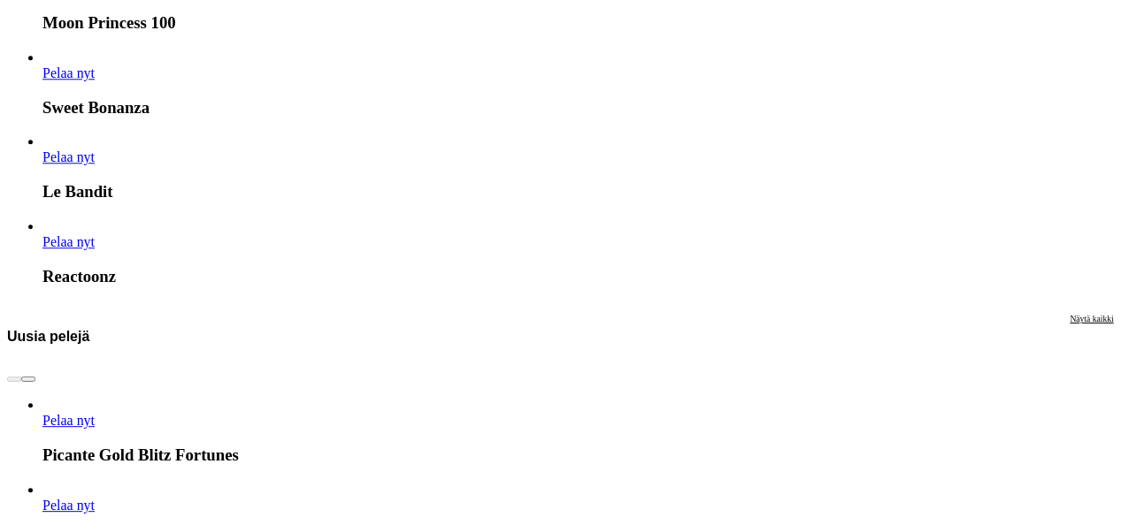
scroll to position [2295, 0]
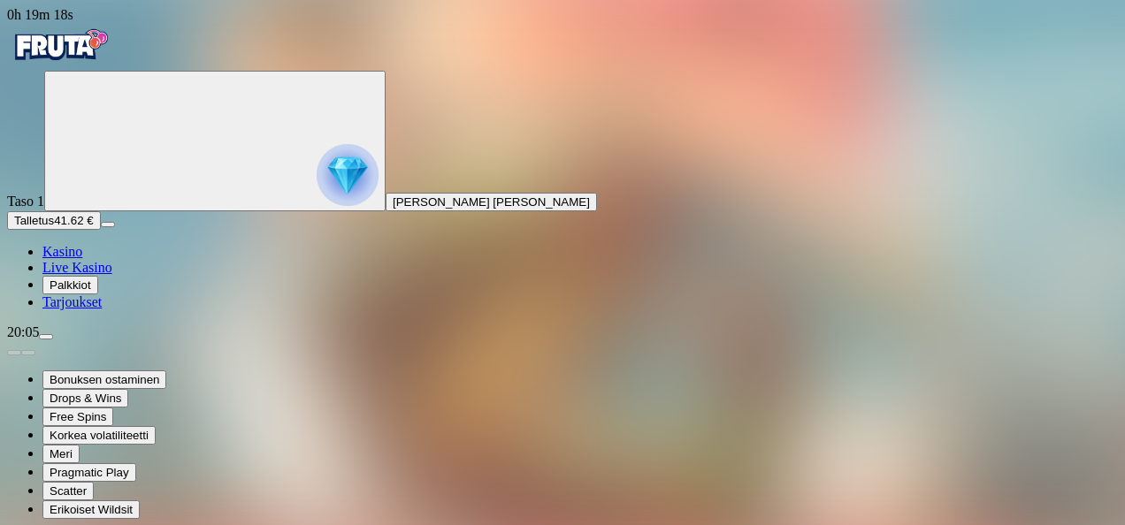
click at [82, 259] on span "Kasino" at bounding box center [62, 251] width 40 height 15
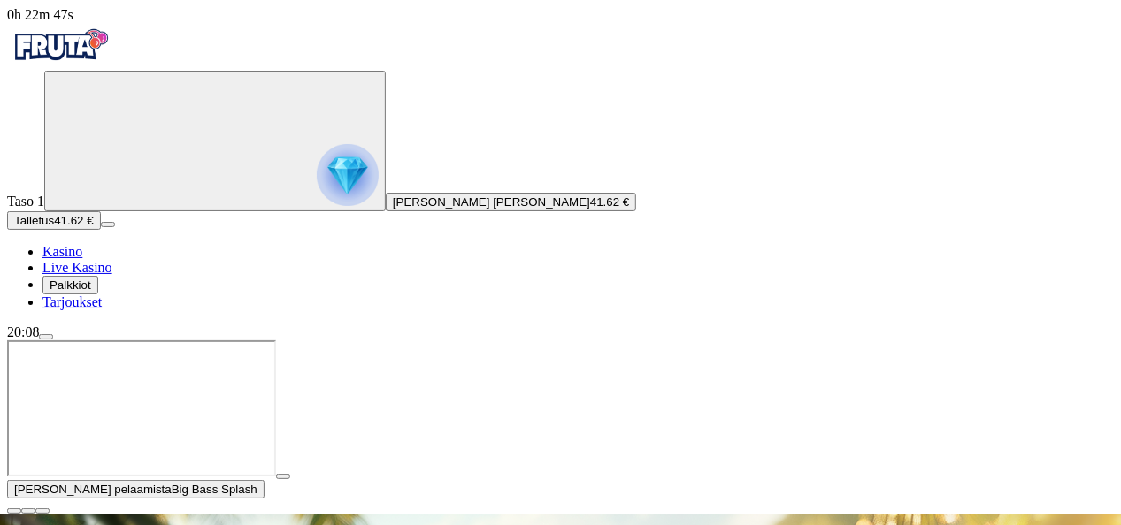
click at [60, 259] on link "Kasino" at bounding box center [62, 251] width 40 height 15
click at [14, 511] on span "close icon" at bounding box center [14, 511] width 0 height 0
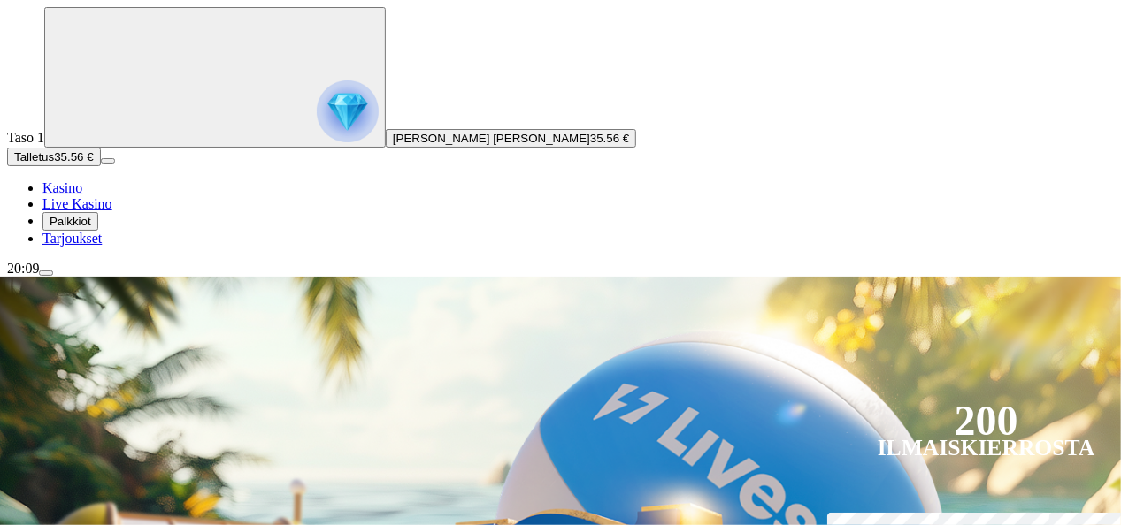
scroll to position [209, 0]
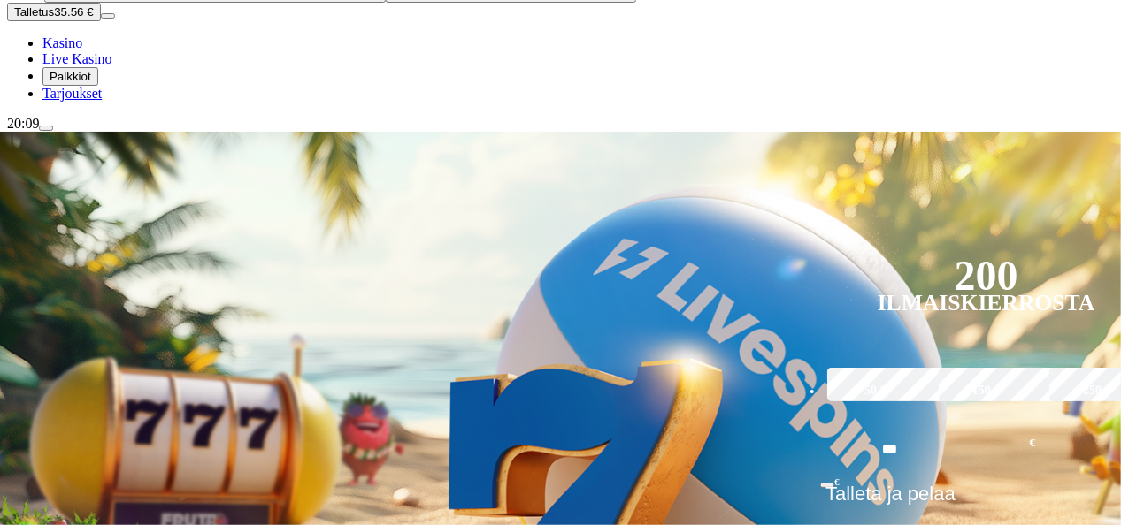
type input "****"
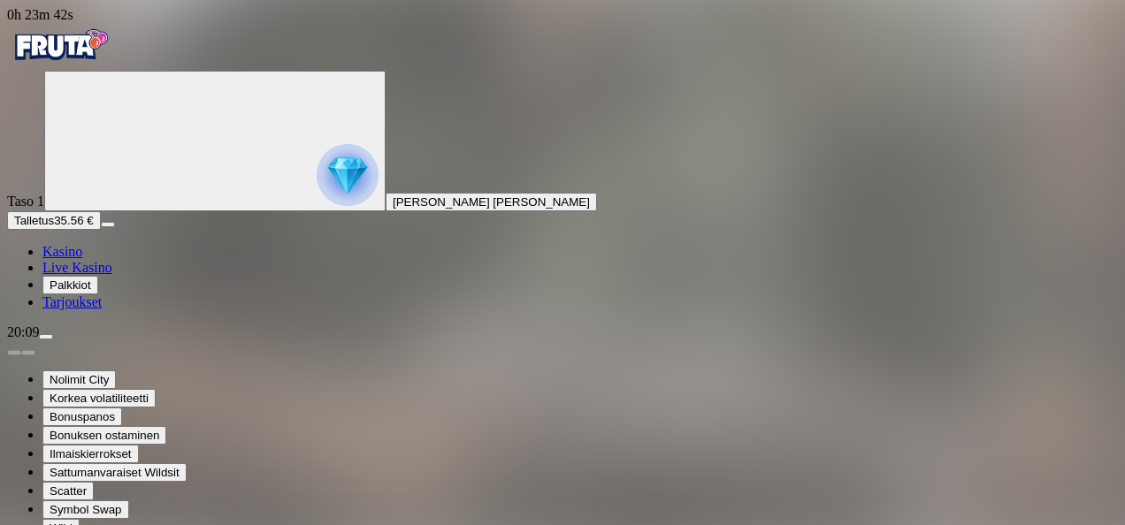
drag, startPoint x: 611, startPoint y: 298, endPoint x: 622, endPoint y: 302, distance: 11.5
click at [71, 259] on span "Kasino" at bounding box center [62, 251] width 40 height 15
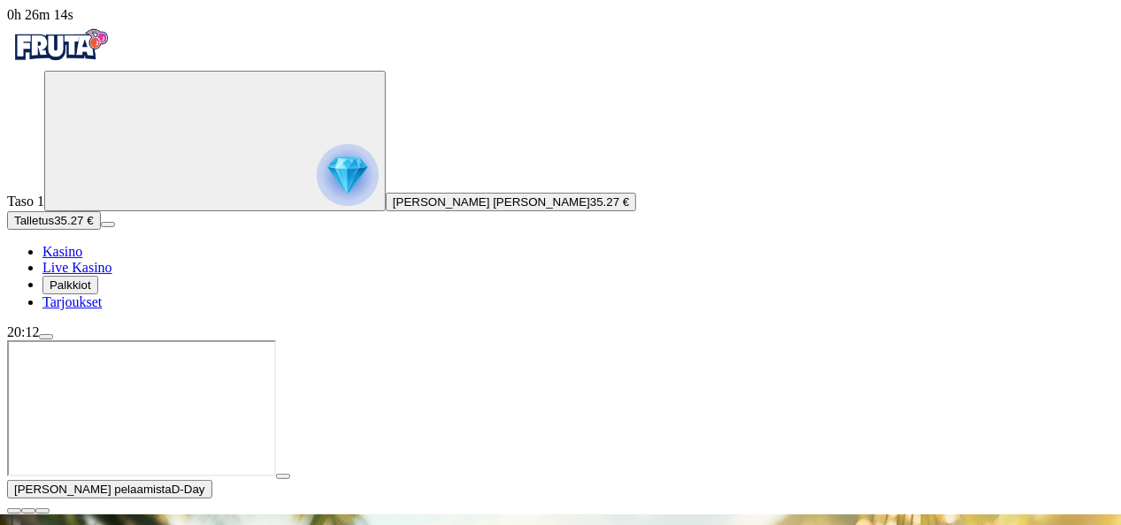
click at [14, 511] on span "close icon" at bounding box center [14, 511] width 0 height 0
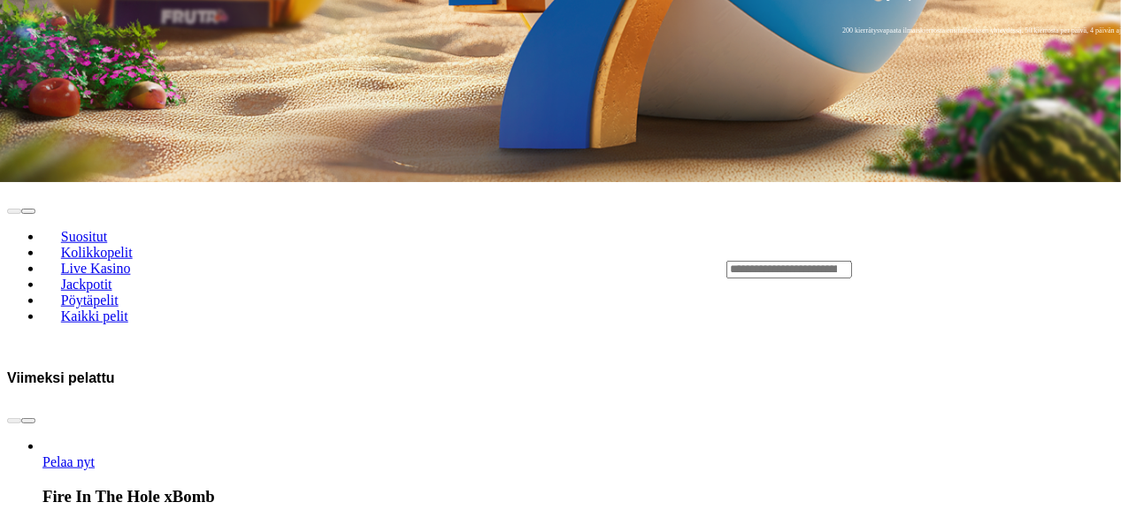
scroll to position [714, 0]
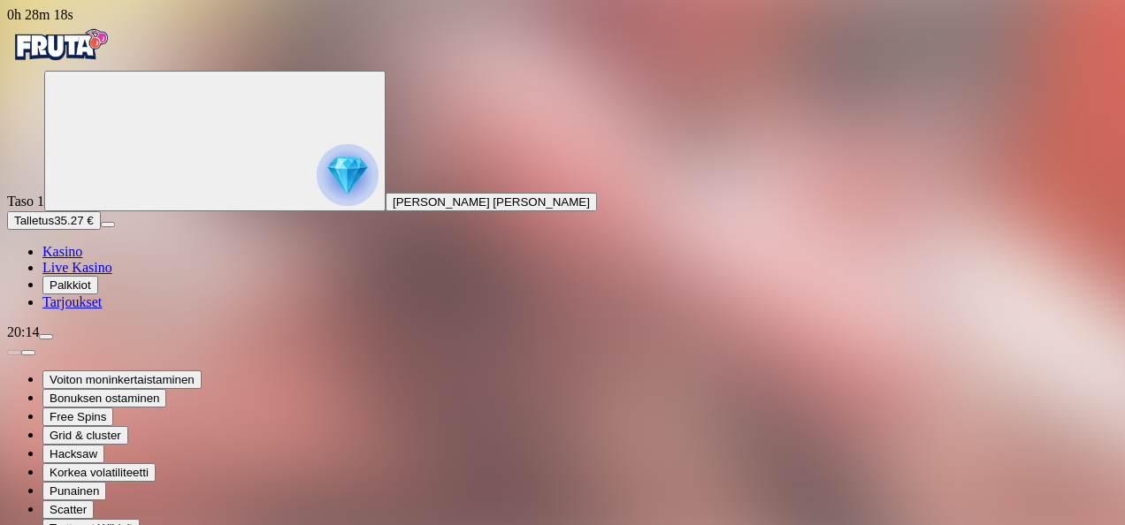
click at [82, 259] on span "Kasino" at bounding box center [62, 251] width 40 height 15
click at [109, 310] on div "Taso 1 [PERSON_NAME] [PERSON_NAME] Talletus 35.27 € Kasino Live Kasino Palkkiot…" at bounding box center [562, 191] width 1111 height 240
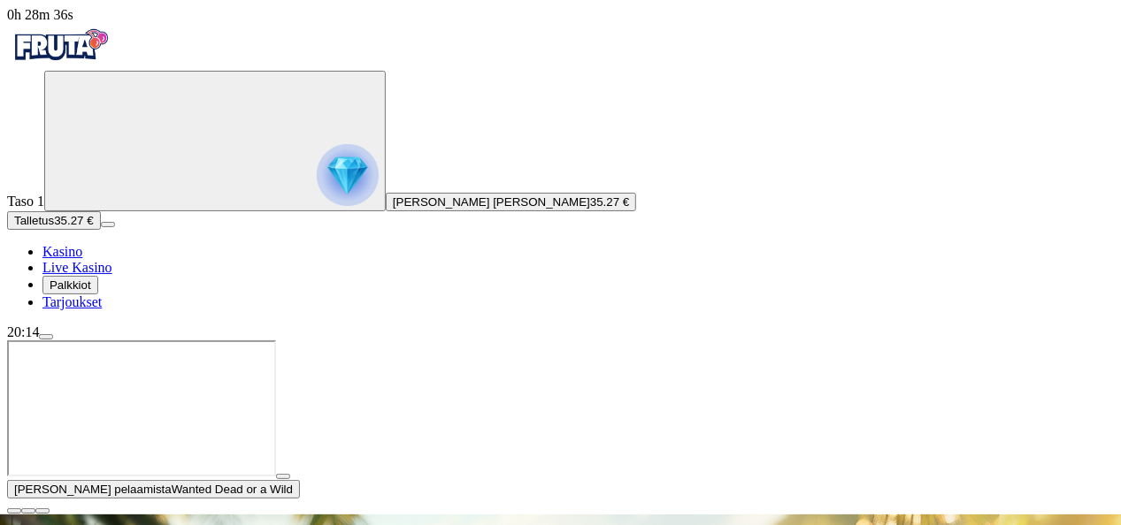
click at [109, 310] on div "Taso 1 [PERSON_NAME] [PERSON_NAME] 35.27 € Talletus 35.27 € Kasino Live Kasino …" at bounding box center [560, 191] width 1106 height 240
click at [14, 511] on span "close icon" at bounding box center [14, 511] width 0 height 0
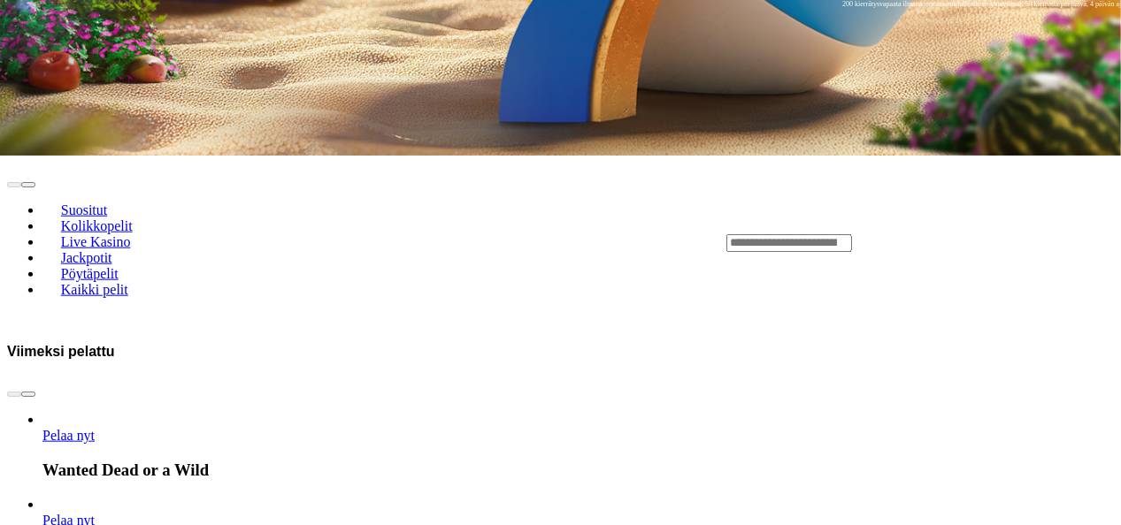
scroll to position [748, 0]
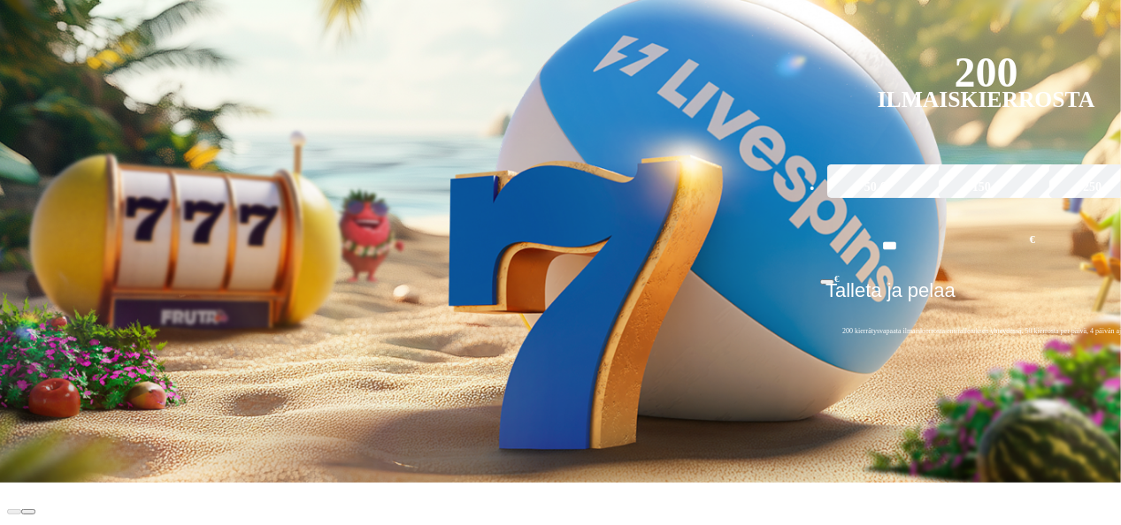
scroll to position [417, 0]
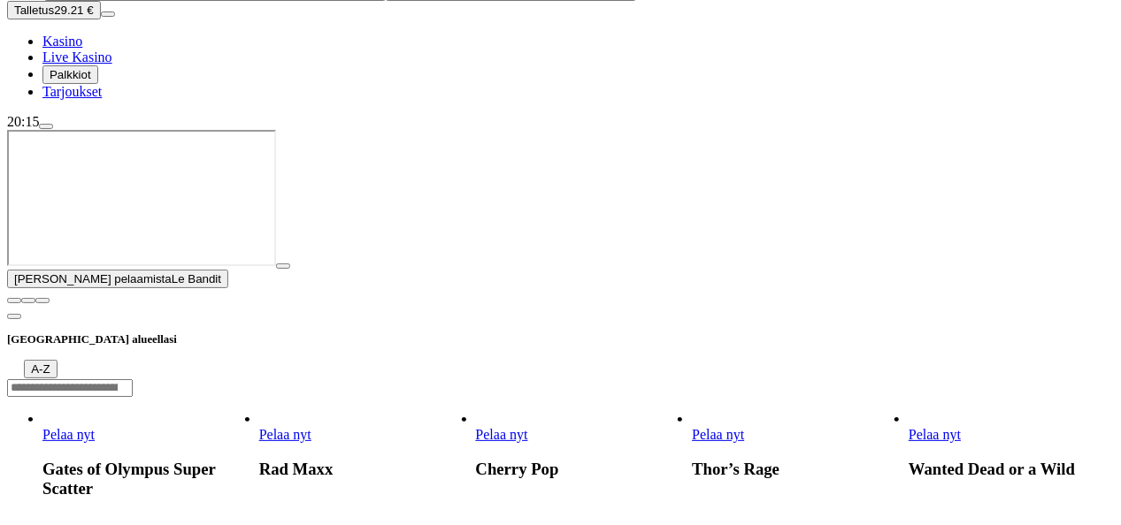
scroll to position [226, 0]
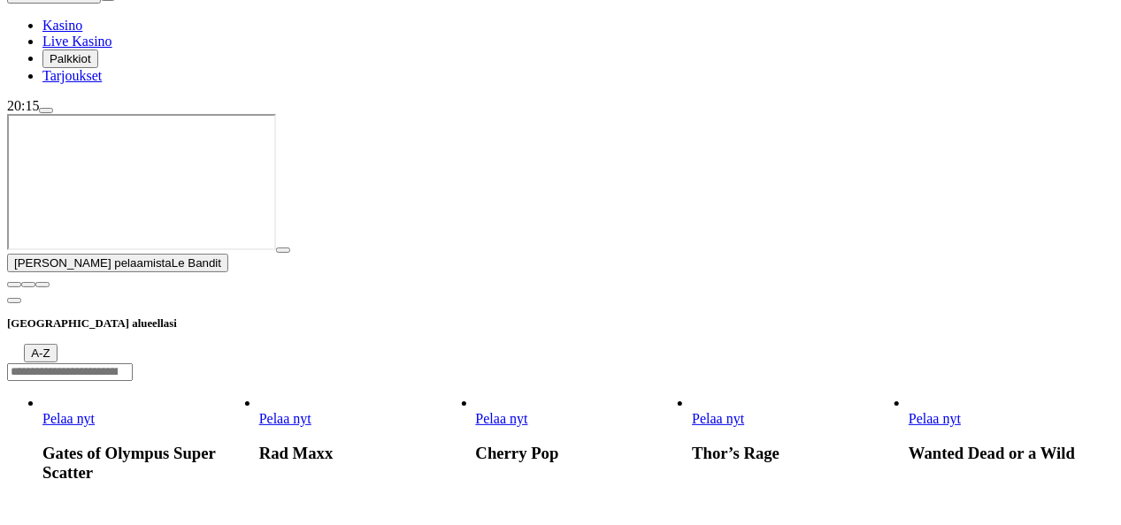
click at [290, 253] on button "button" at bounding box center [283, 250] width 14 height 5
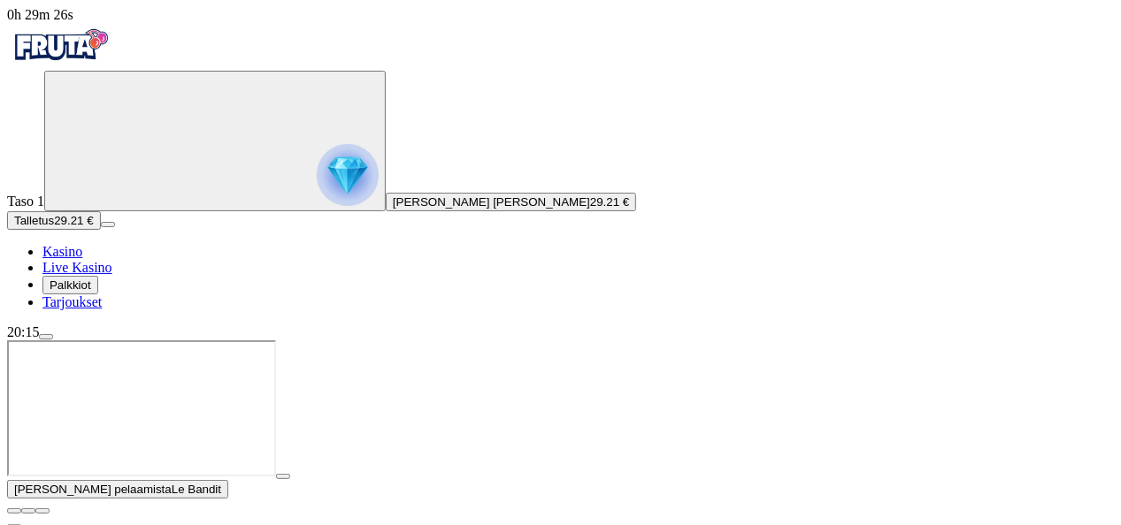
click at [14, 511] on span "close icon" at bounding box center [14, 511] width 0 height 0
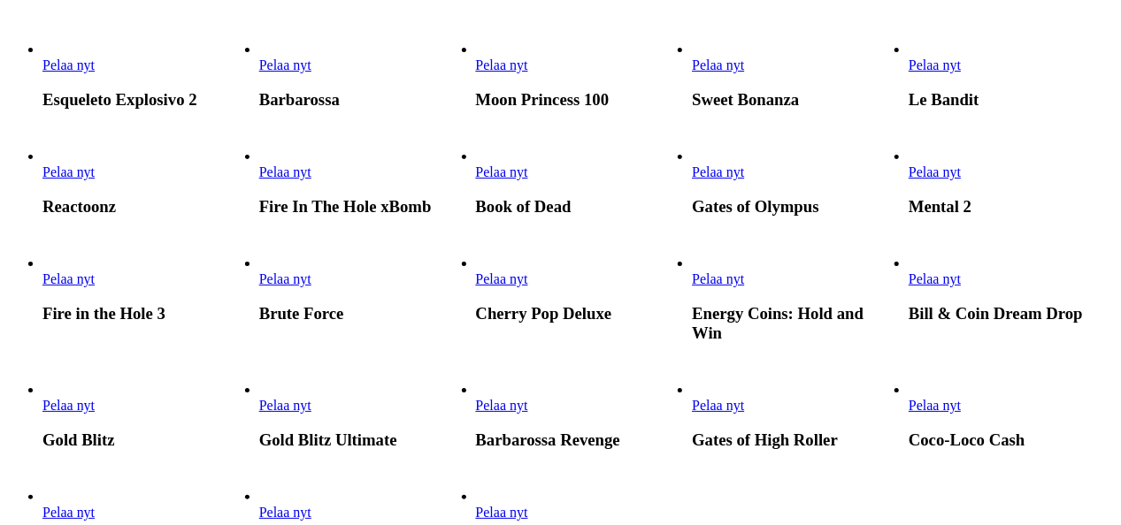
scroll to position [519, 0]
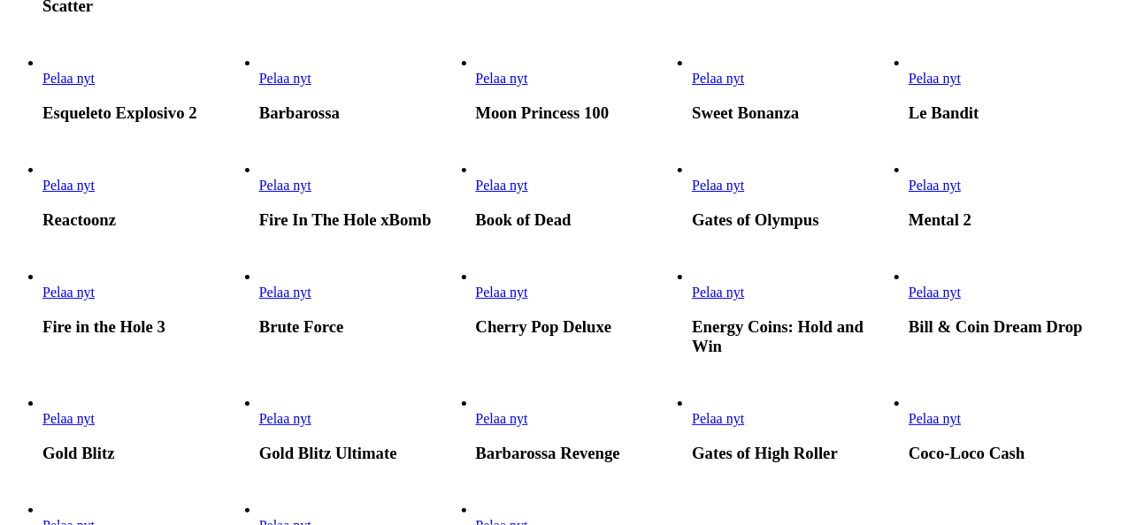
click at [908, 194] on link "Mental 2" at bounding box center [908, 194] width 0 height 0
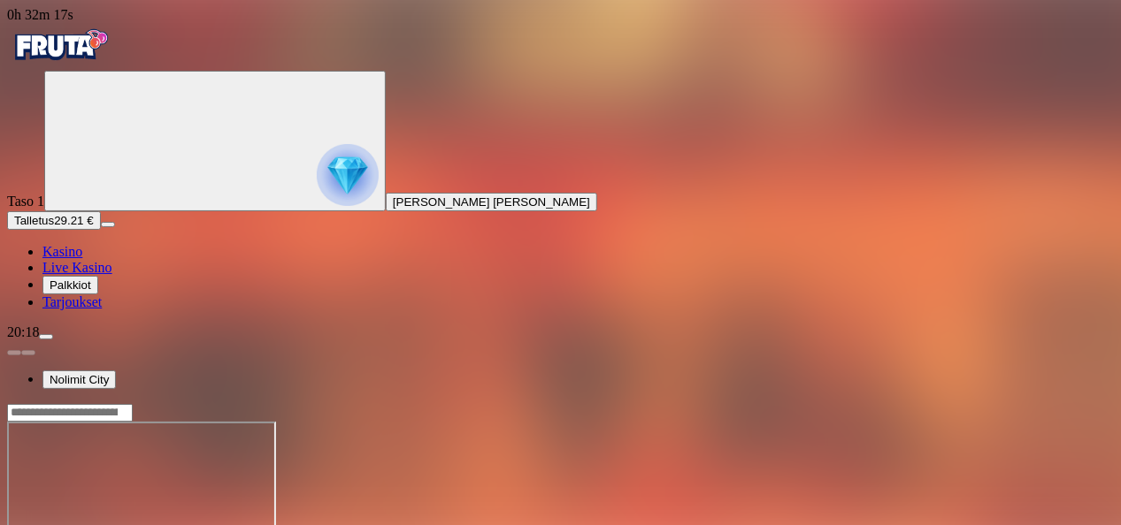
click at [82, 259] on span "Kasino" at bounding box center [62, 251] width 40 height 15
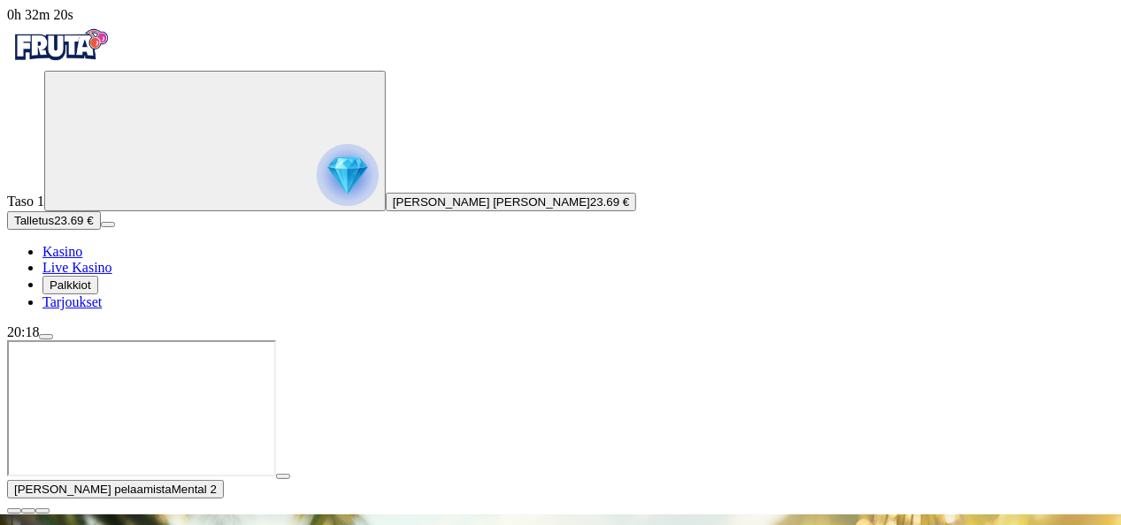
click at [14, 511] on span "close icon" at bounding box center [14, 511] width 0 height 0
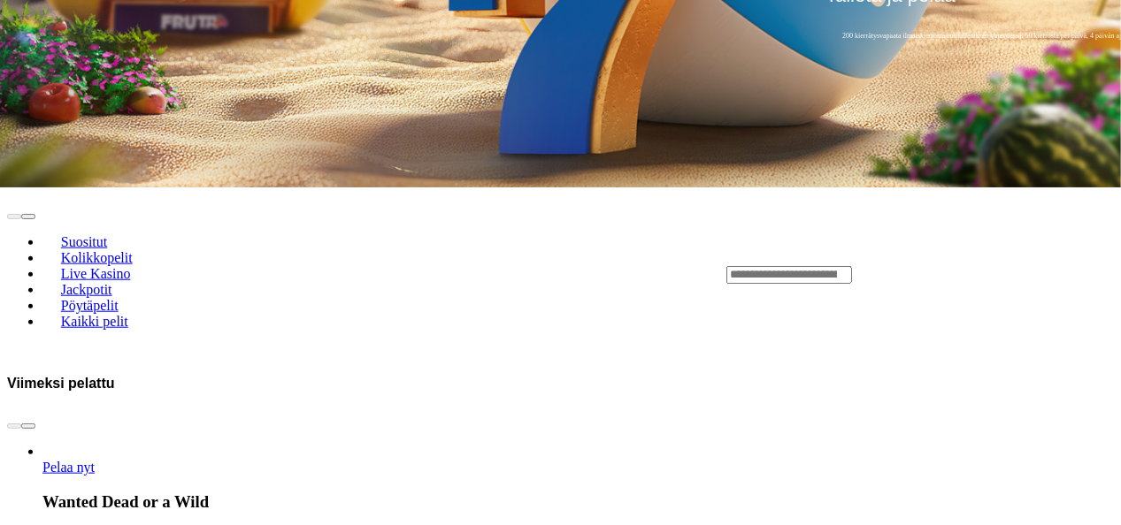
scroll to position [666, 0]
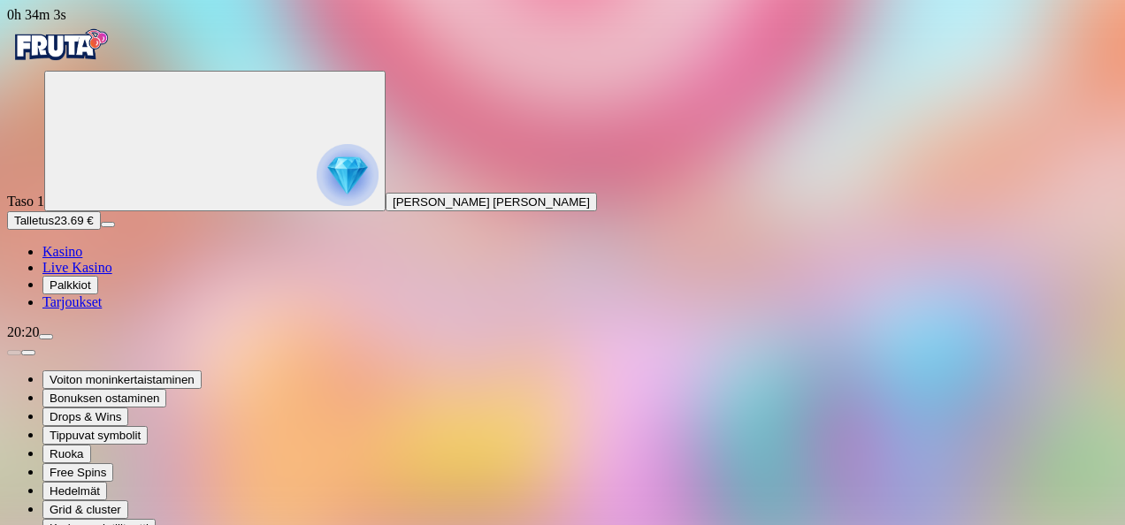
click at [78, 259] on link "Kasino" at bounding box center [62, 251] width 40 height 15
click at [71, 310] on ul "Kasino Live Kasino Palkkiot Tarjoukset" at bounding box center [562, 277] width 1111 height 66
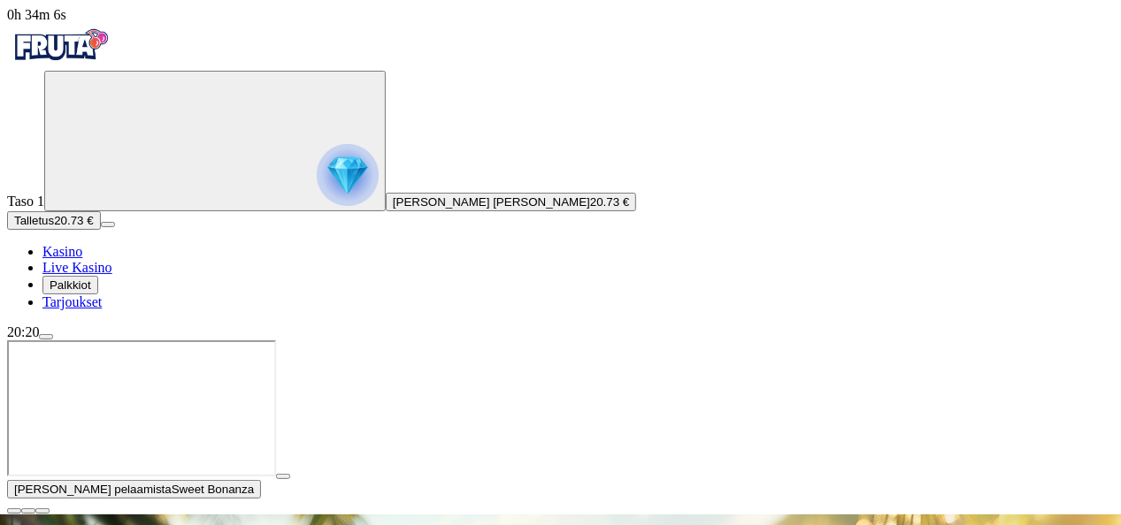
click at [14, 511] on span "close icon" at bounding box center [14, 511] width 0 height 0
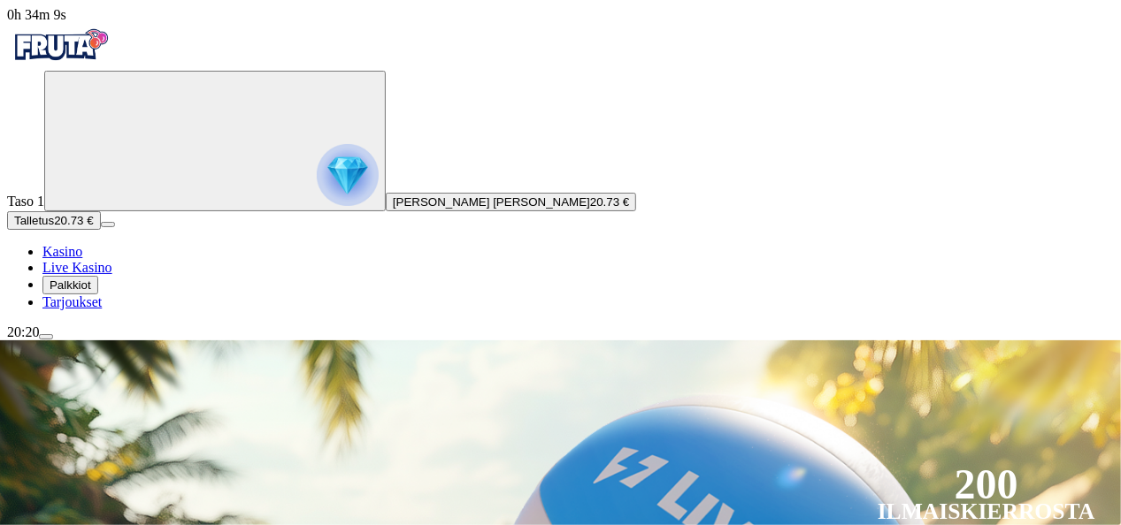
click at [590, 209] on span "20.73 €" at bounding box center [609, 201] width 39 height 13
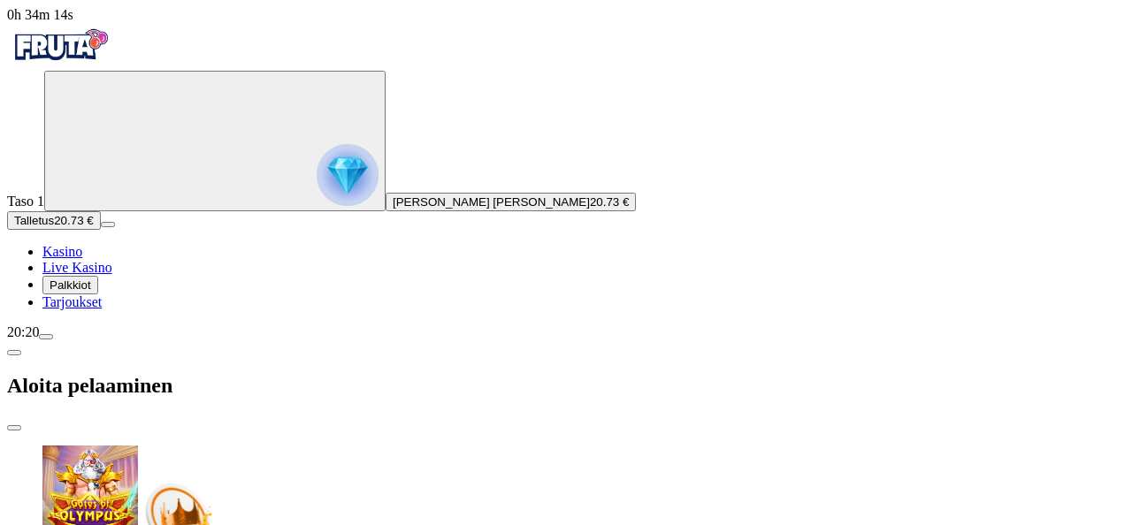
click at [14, 428] on span "close icon" at bounding box center [14, 428] width 0 height 0
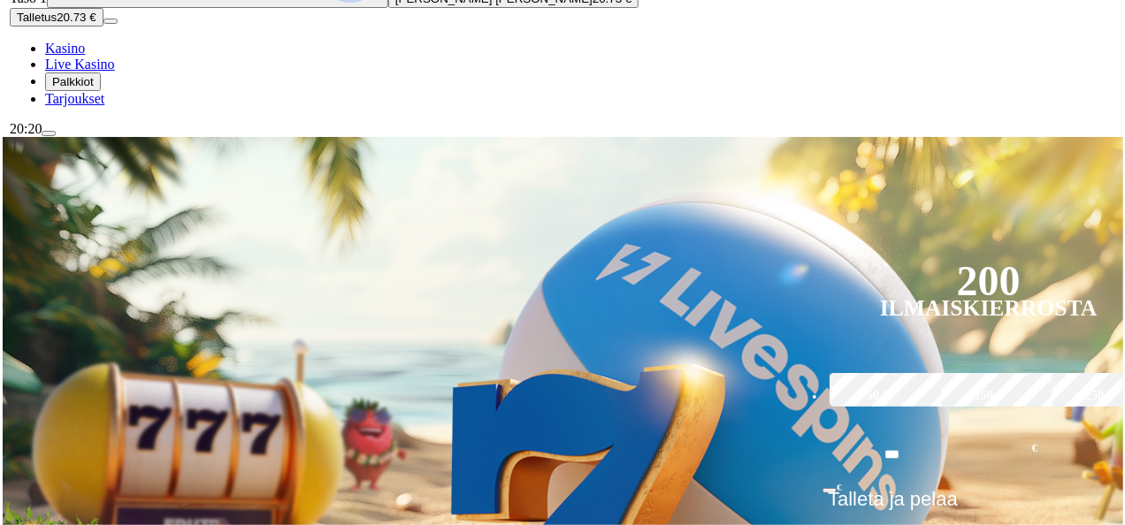
scroll to position [248, 0]
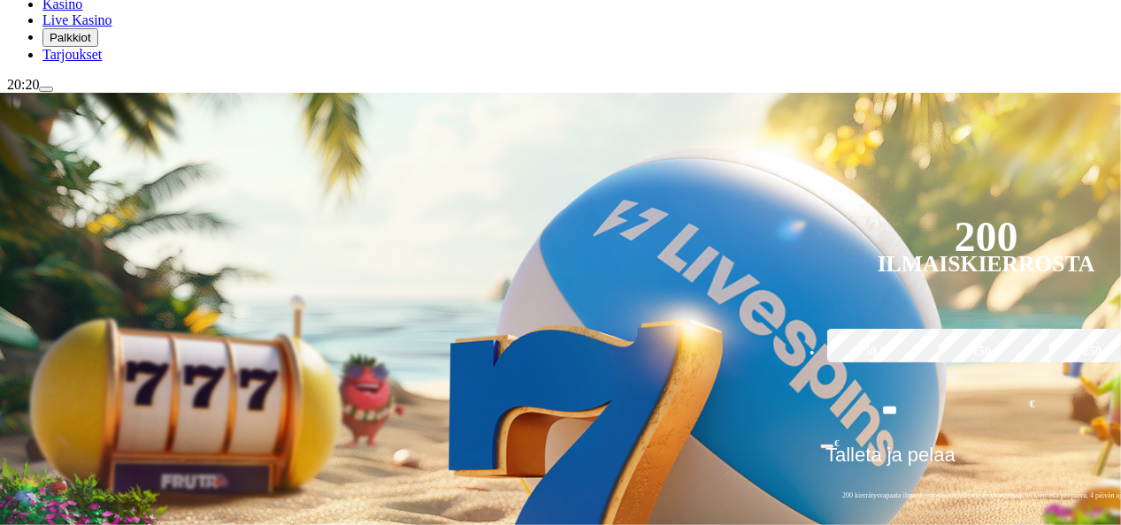
click at [46, 89] on span "menu icon" at bounding box center [46, 89] width 0 height 0
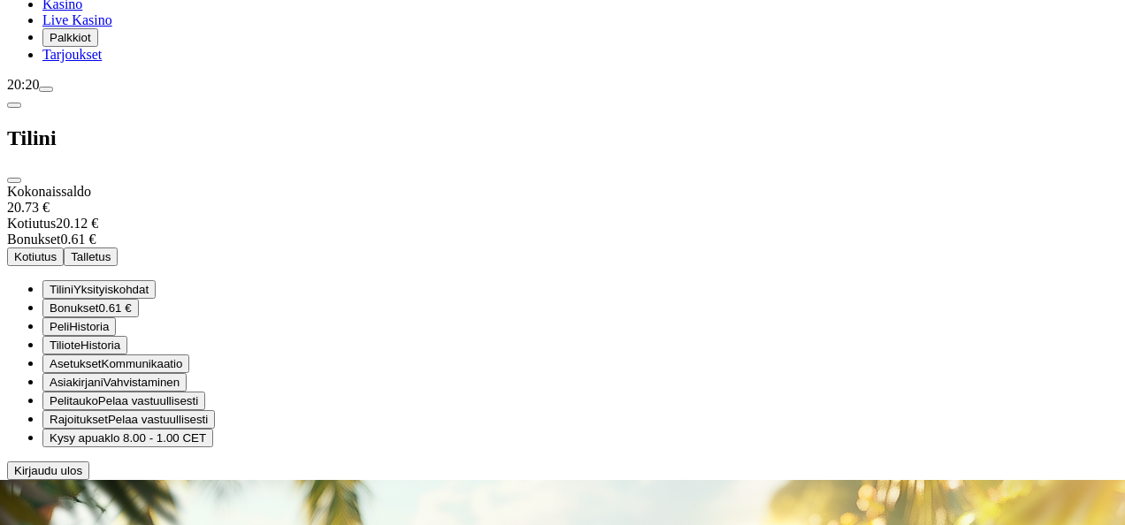
click at [132, 302] on span "0.61 €" at bounding box center [115, 308] width 33 height 13
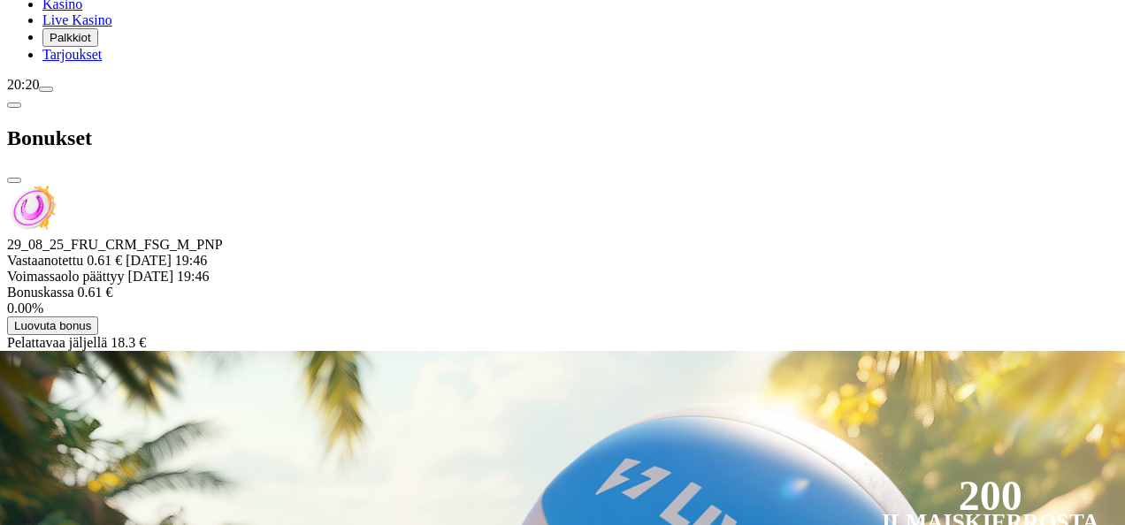
click at [510, 93] on div "Bonukset" at bounding box center [562, 138] width 1111 height 91
click at [14, 180] on span "close icon" at bounding box center [14, 180] width 0 height 0
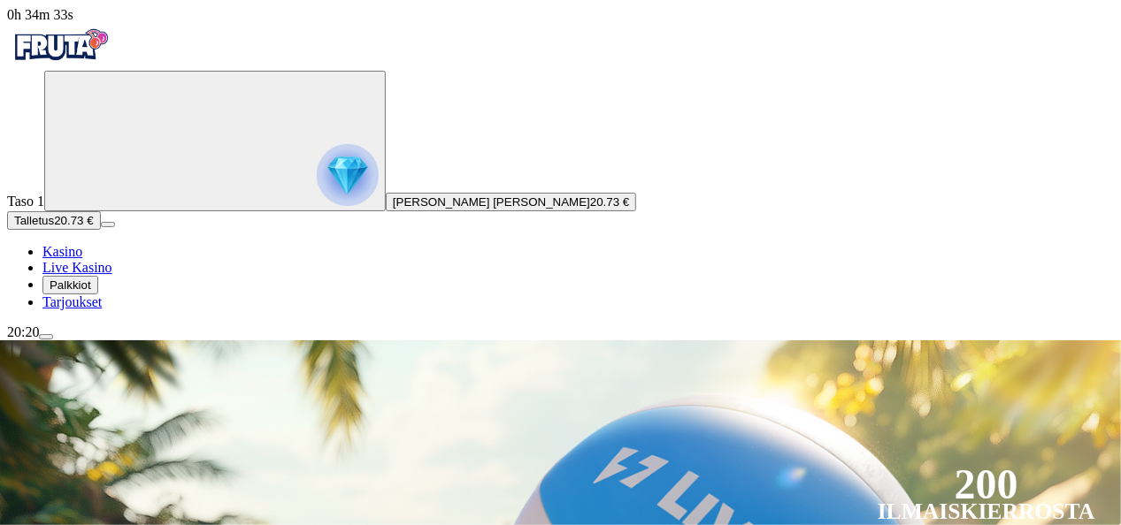
click at [73, 22] on span "0h 34m 33s" at bounding box center [40, 14] width 66 height 15
click at [128, 340] on div "20:20" at bounding box center [560, 333] width 1106 height 16
click at [147, 340] on div "20:20" at bounding box center [560, 333] width 1106 height 16
click at [53, 340] on button "menu" at bounding box center [46, 336] width 14 height 5
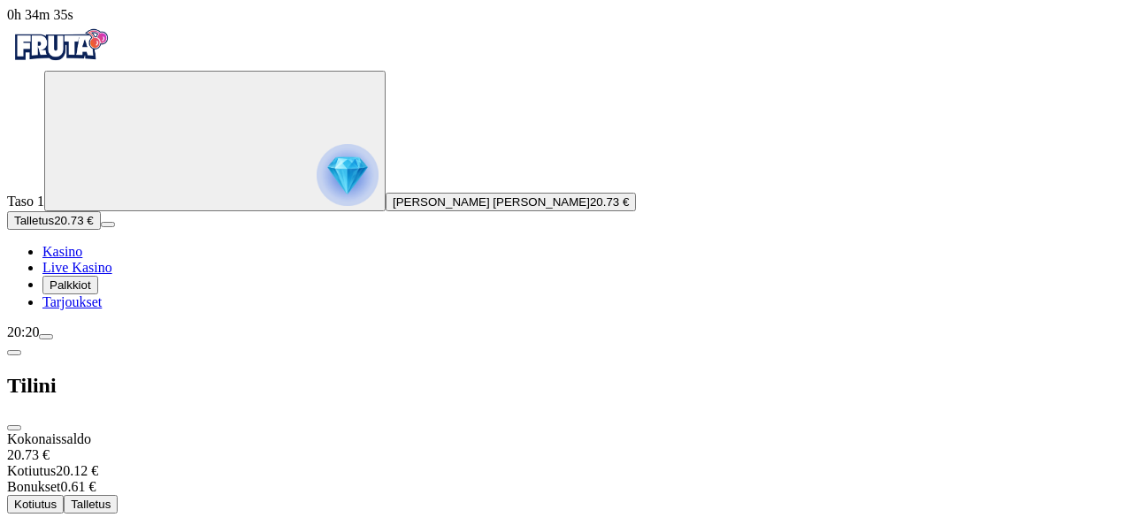
click at [46, 337] on span "menu icon" at bounding box center [46, 337] width 0 height 0
click at [57, 498] on span "Kotiutus" at bounding box center [35, 504] width 42 height 13
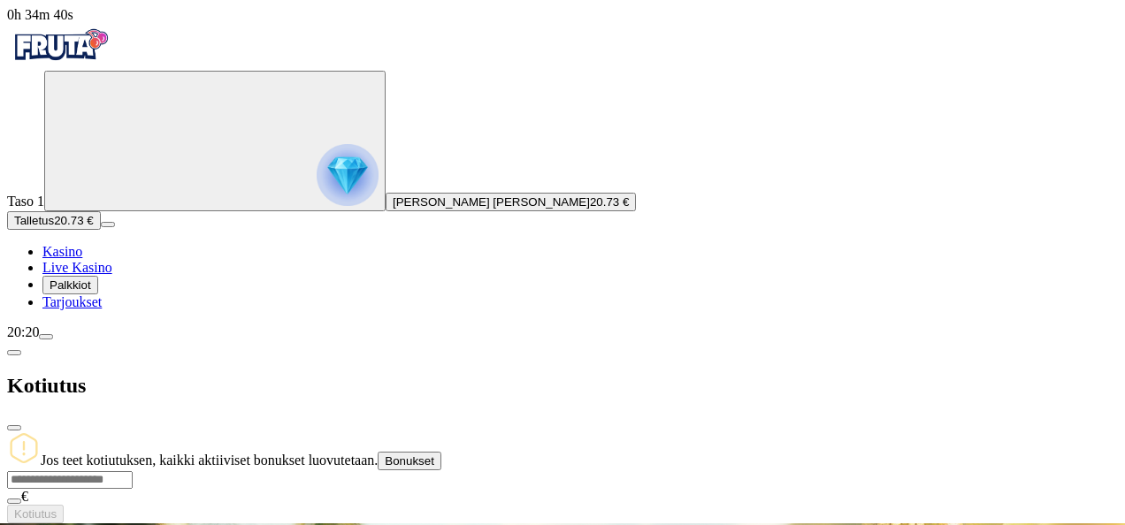
click at [133, 471] on input "number" at bounding box center [70, 480] width 126 height 18
type input "**"
click at [591, 340] on div "Kotiutus" at bounding box center [562, 385] width 1111 height 91
click at [14, 428] on span "close icon" at bounding box center [14, 428] width 0 height 0
